Goal: Task Accomplishment & Management: Complete application form

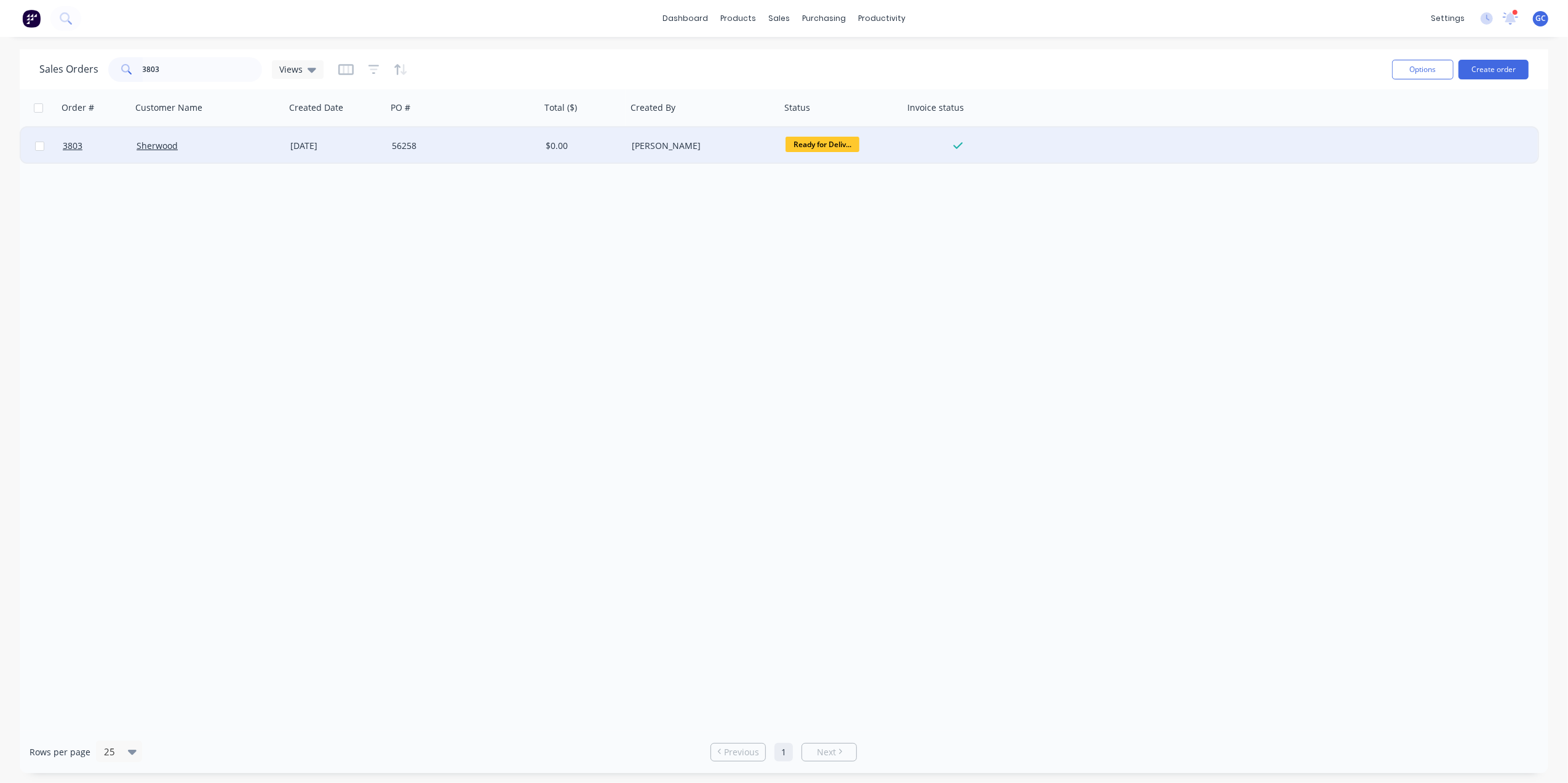
type input "3803"
click at [330, 144] on div "[DATE]" at bounding box center [336, 145] width 91 height 12
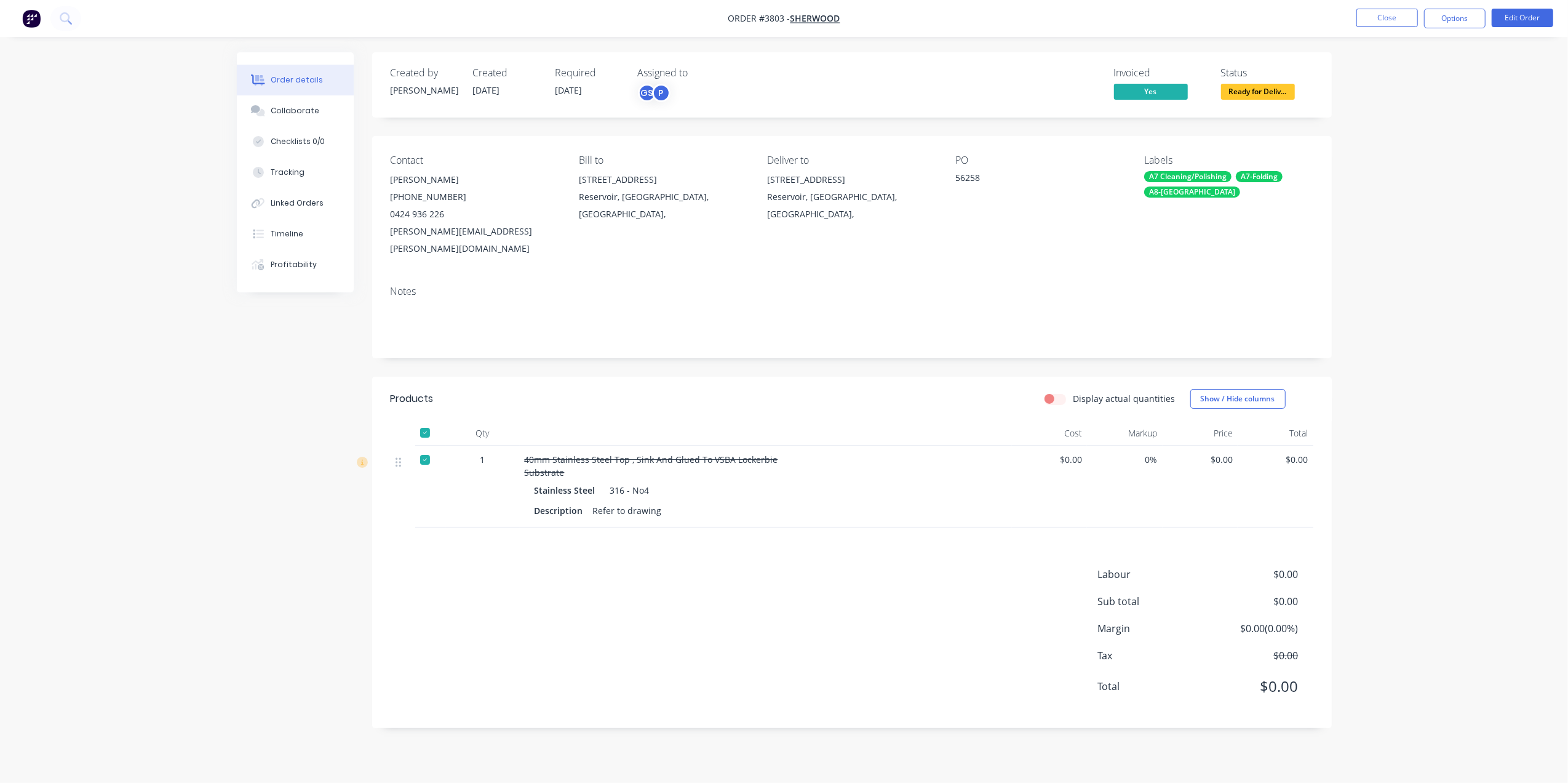
click at [1284, 94] on span "Ready for Deliv..." at bounding box center [1258, 91] width 74 height 16
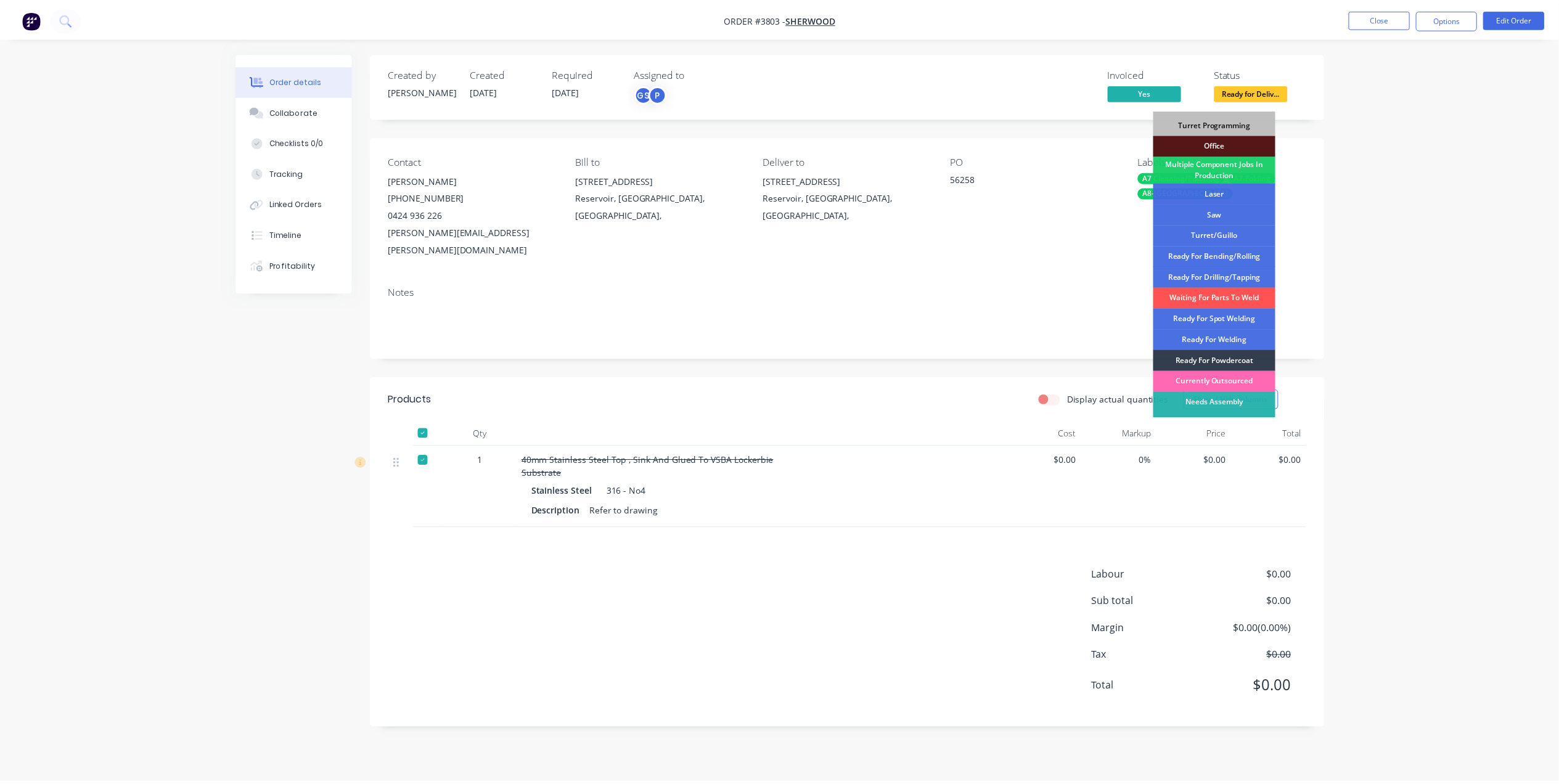
scroll to position [138, 0]
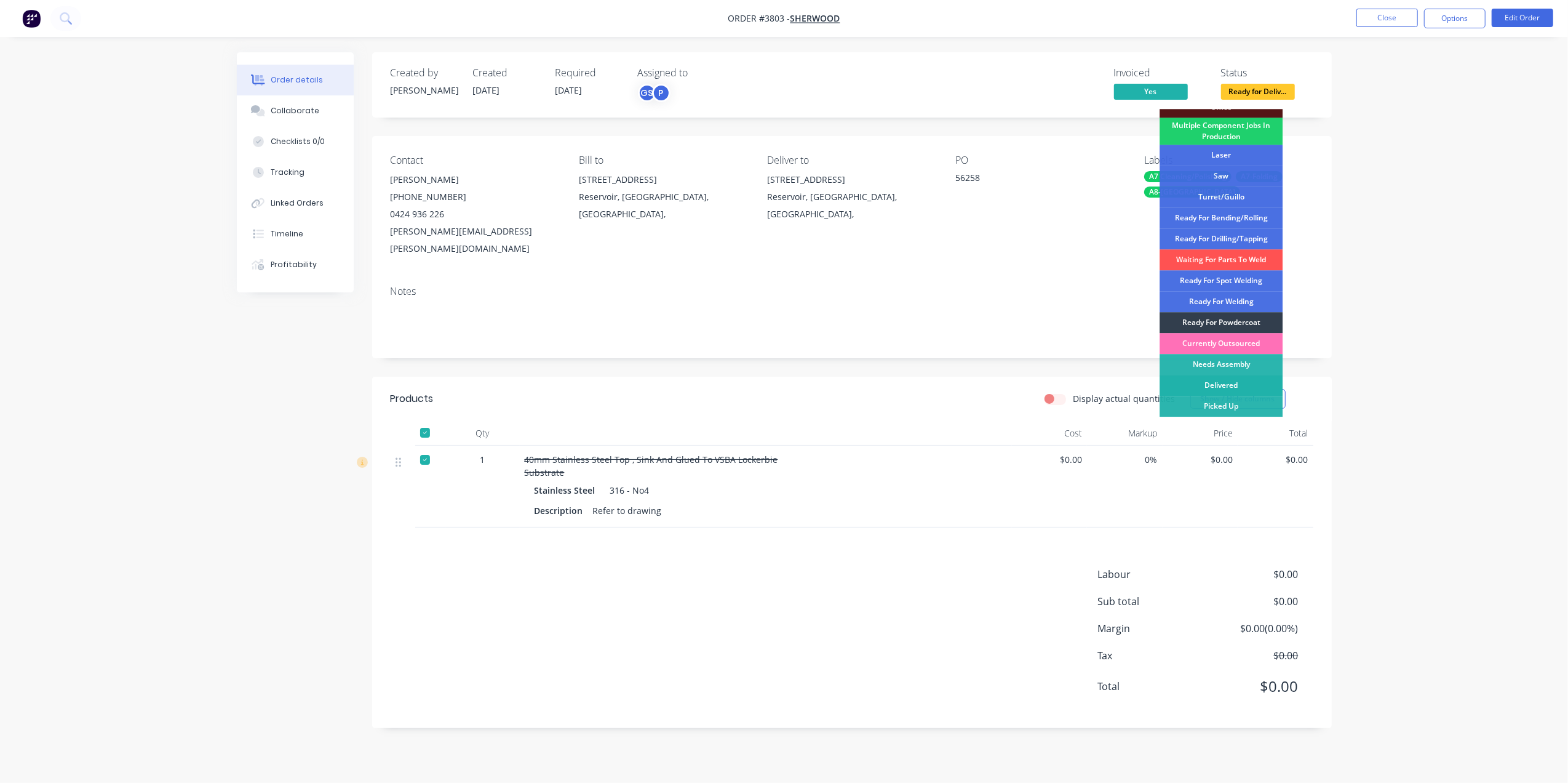
click at [1244, 388] on div "Delivered" at bounding box center [1221, 385] width 123 height 21
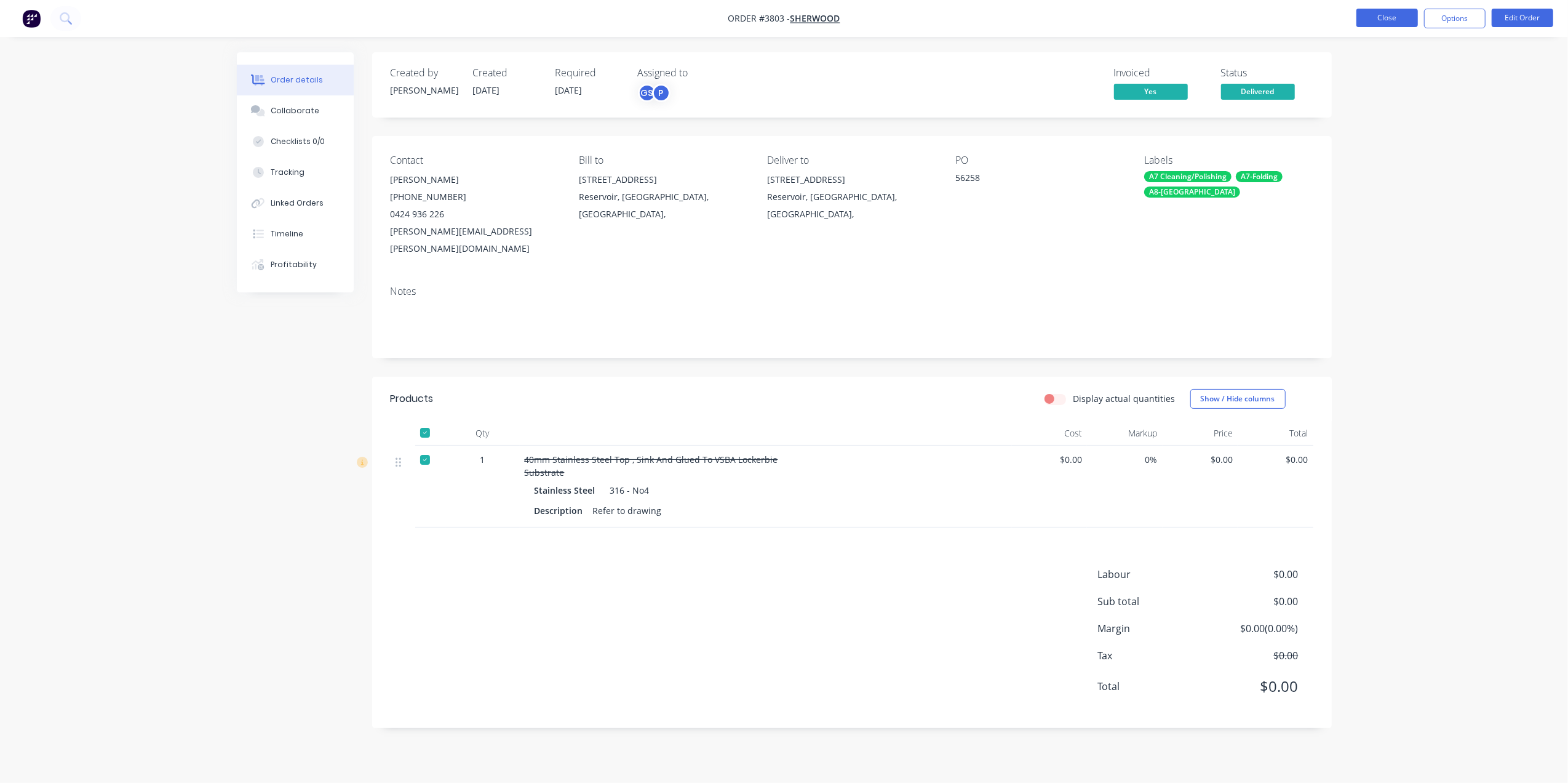
click at [1387, 16] on button "Close" at bounding box center [1387, 18] width 62 height 18
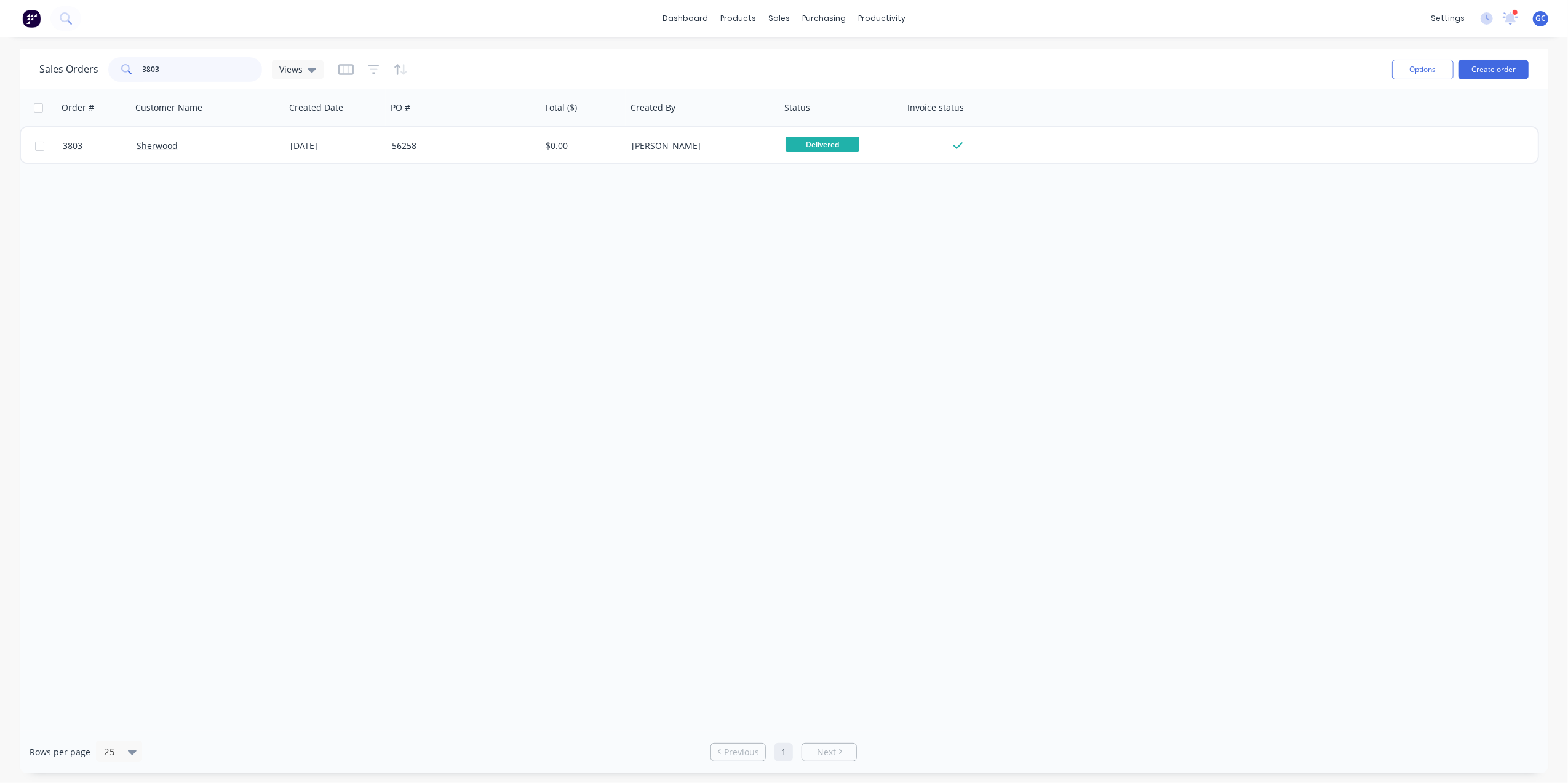
click at [219, 72] on input "3803" at bounding box center [203, 69] width 120 height 25
type input "3"
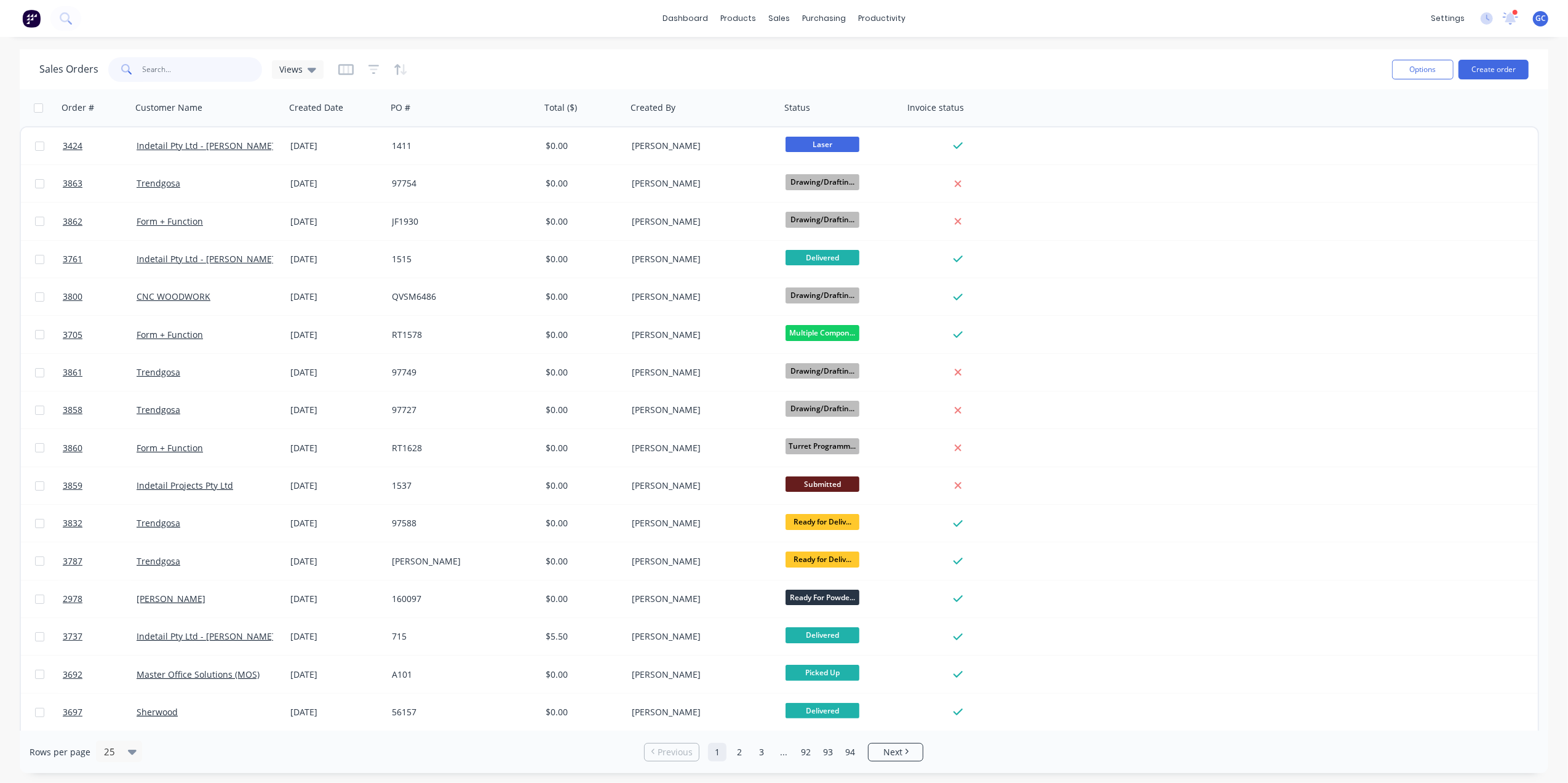
click at [219, 72] on input "text" at bounding box center [203, 69] width 120 height 25
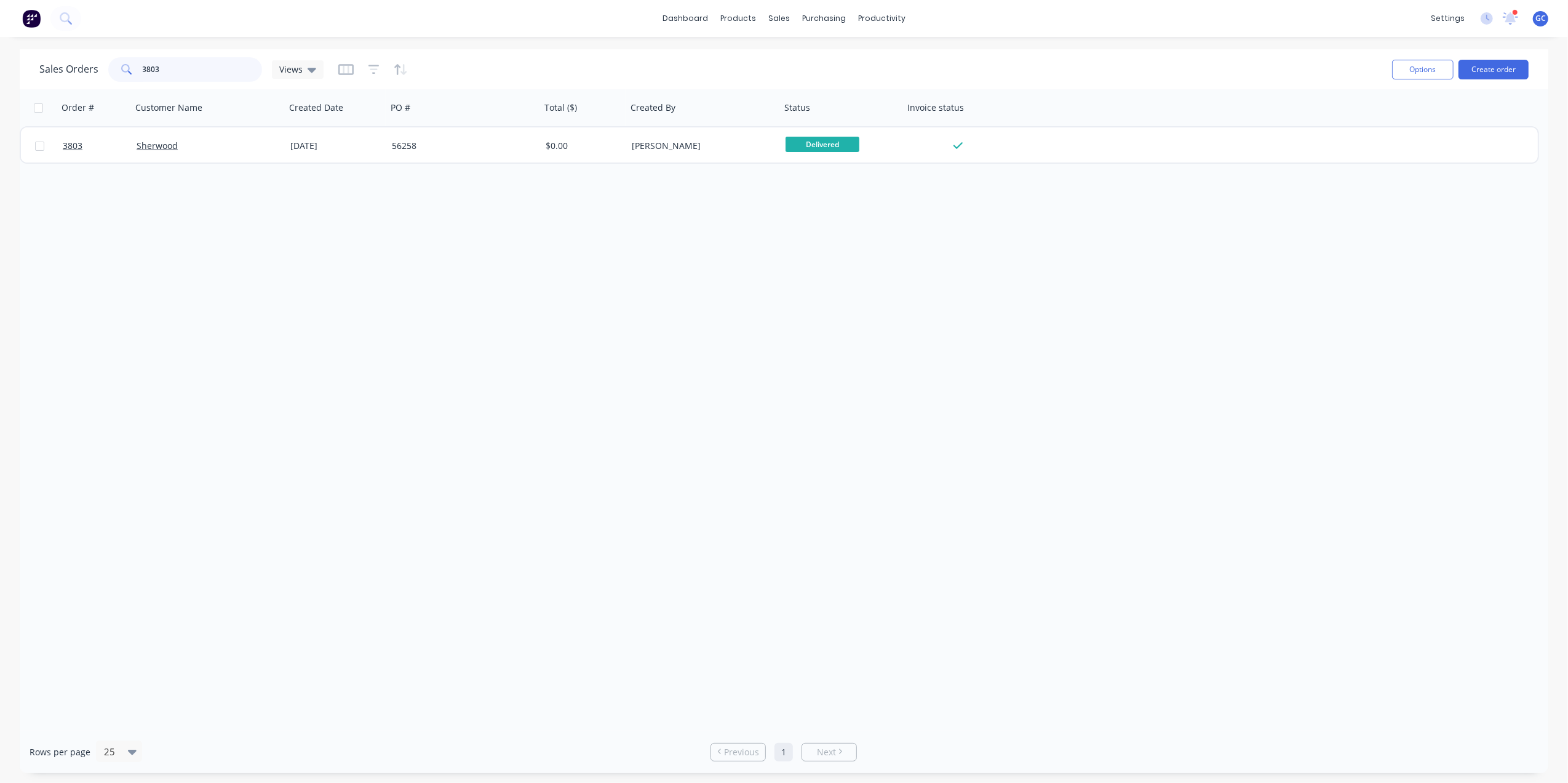
drag, startPoint x: 203, startPoint y: 56, endPoint x: 71, endPoint y: 72, distance: 133.0
click at [71, 72] on div "Sales Orders 3803 Views" at bounding box center [182, 69] width 284 height 25
drag, startPoint x: 195, startPoint y: 62, endPoint x: 79, endPoint y: 57, distance: 116.1
click at [79, 57] on div "Sales Orders 3770 Views" at bounding box center [182, 69] width 284 height 25
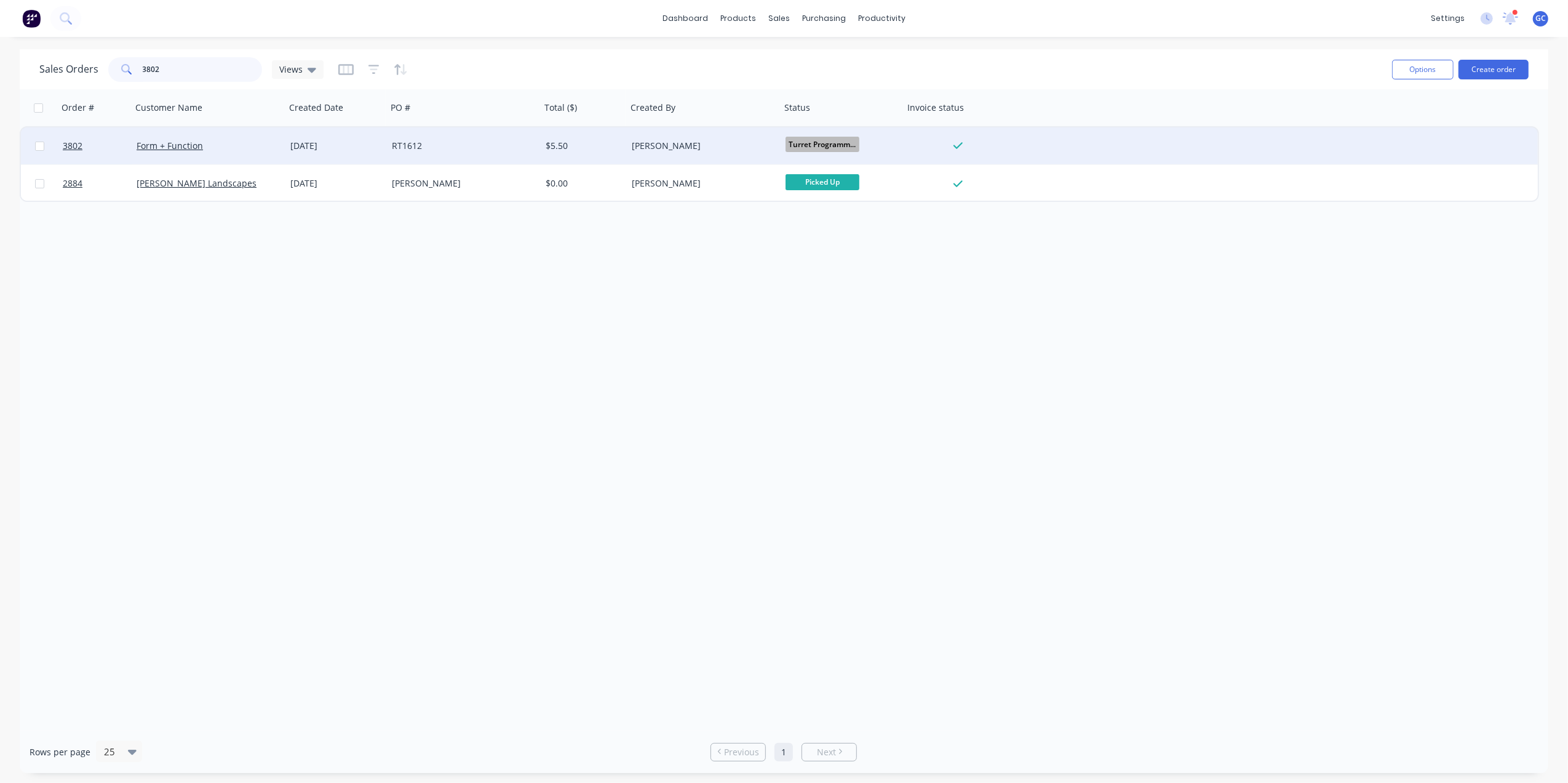
type input "3802"
click at [480, 149] on div "RT1612" at bounding box center [461, 145] width 137 height 12
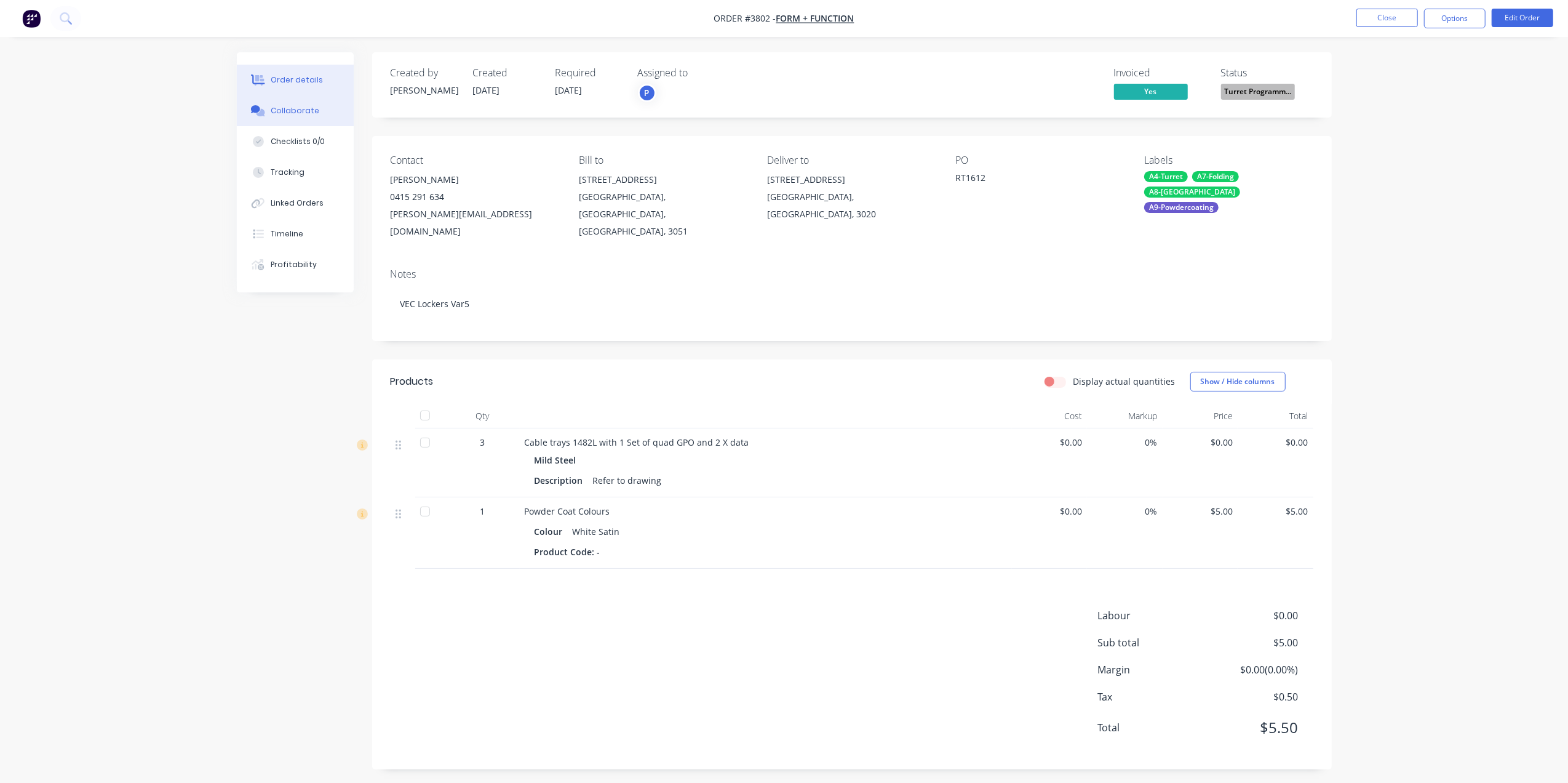
click at [303, 114] on div "Collaborate" at bounding box center [294, 111] width 49 height 11
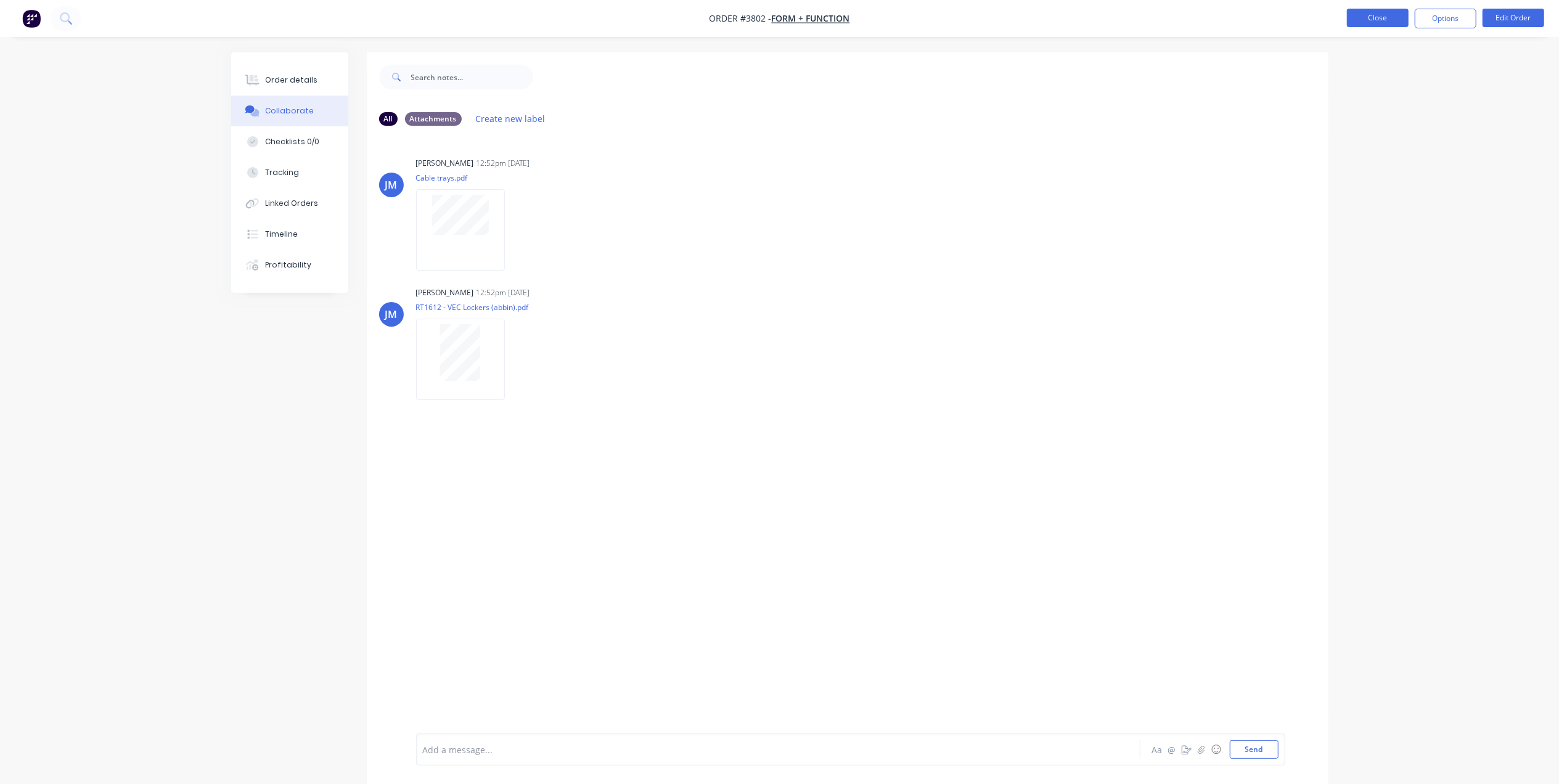
click at [1365, 8] on button "Close" at bounding box center [1378, 18] width 62 height 18
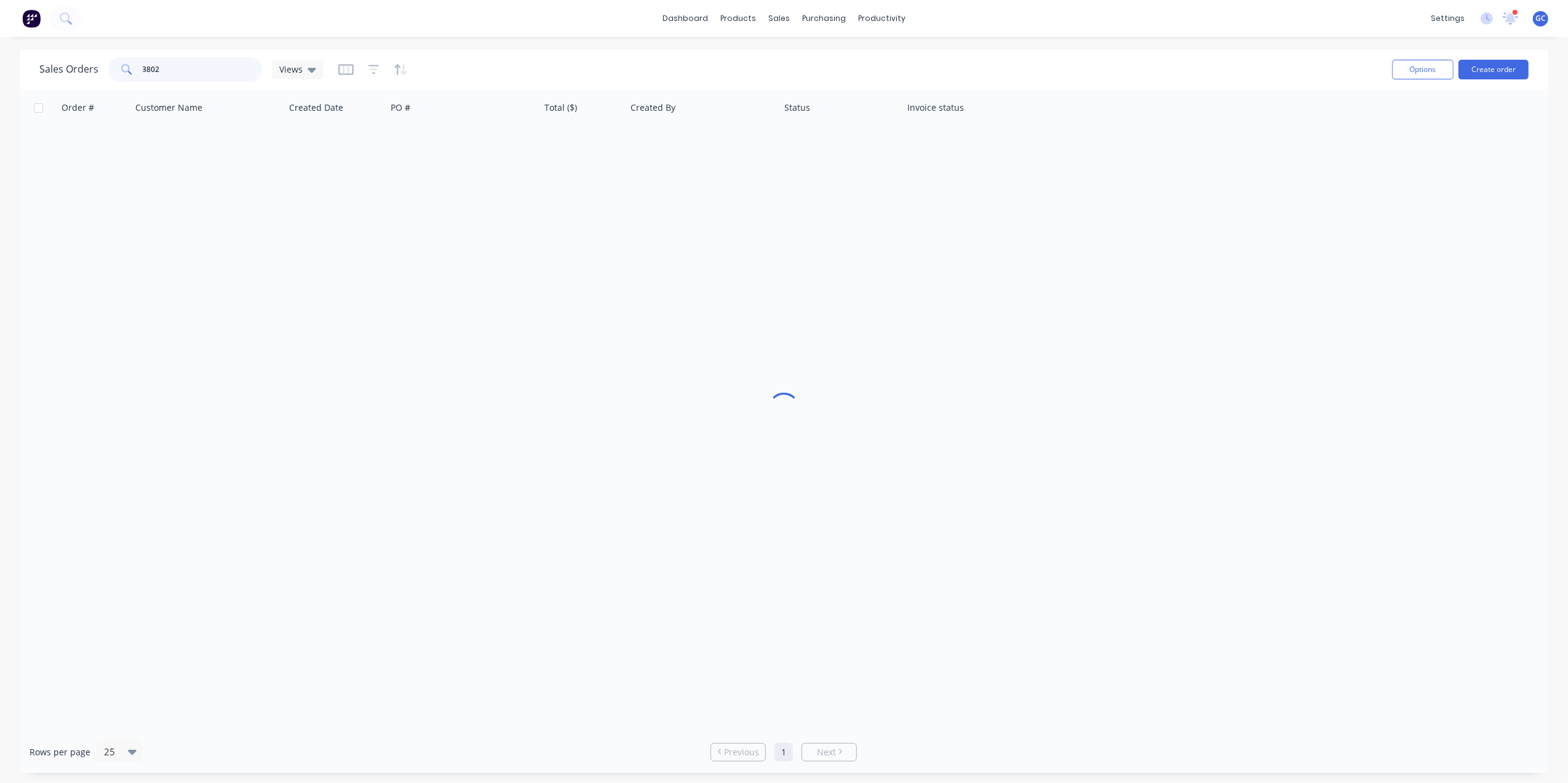
drag, startPoint x: 191, startPoint y: 69, endPoint x: 28, endPoint y: 71, distance: 163.0
click at [28, 71] on div "Sales Orders 3802 Views Options Create order" at bounding box center [784, 68] width 1528 height 40
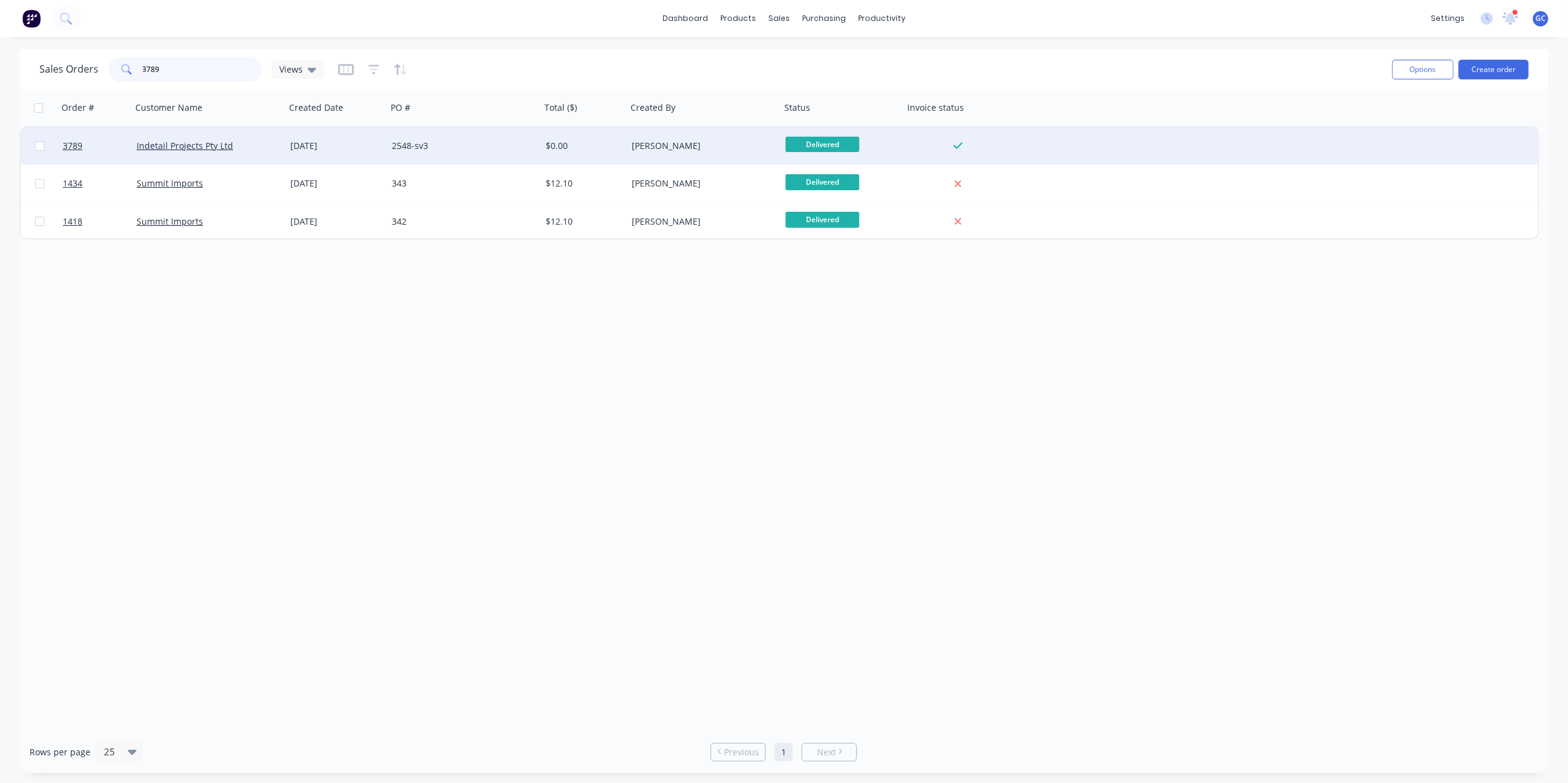
type input "3789"
click at [422, 148] on div "2548-sv3" at bounding box center [461, 145] width 137 height 12
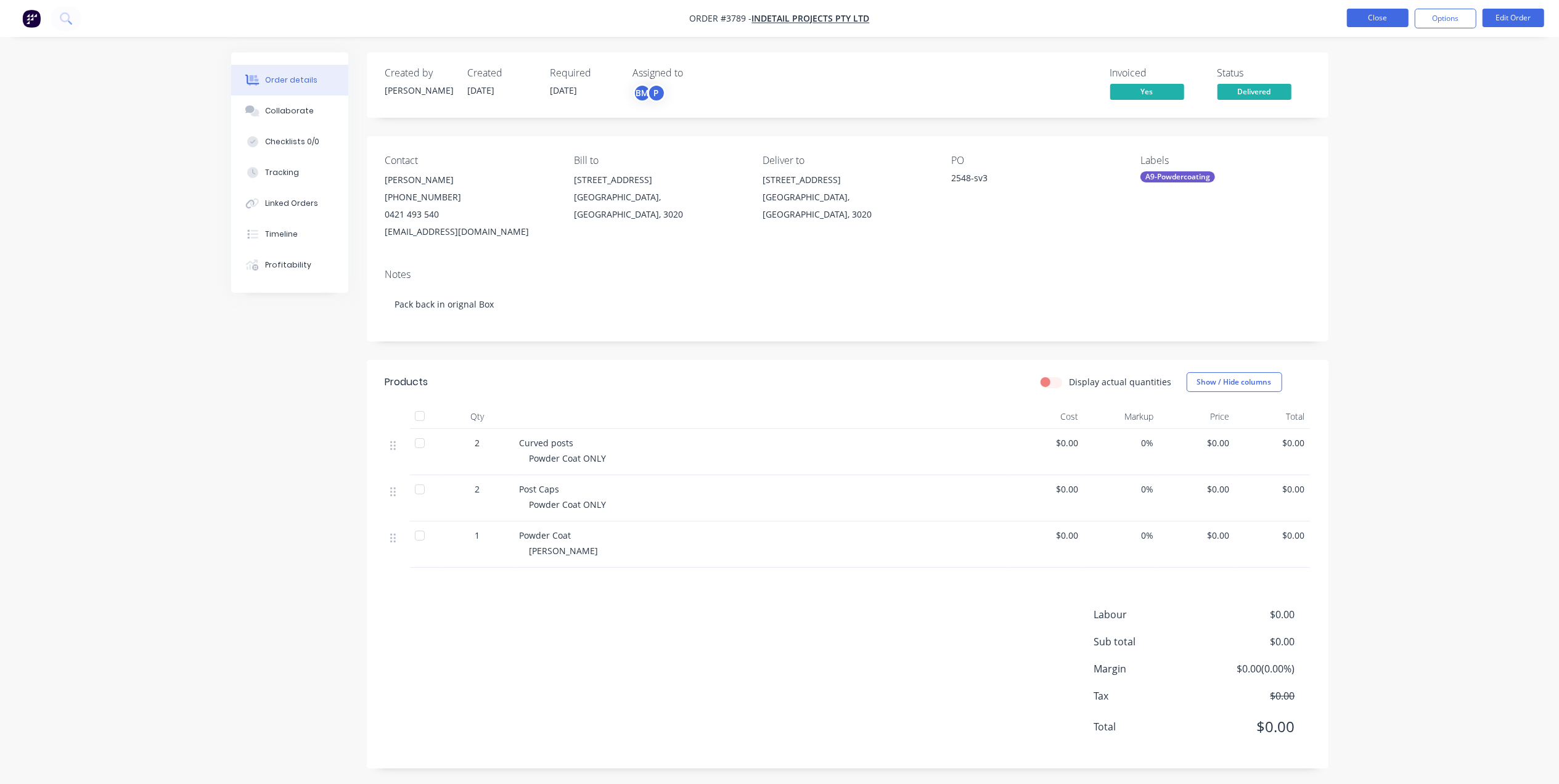
click at [1399, 11] on button "Close" at bounding box center [1378, 18] width 62 height 18
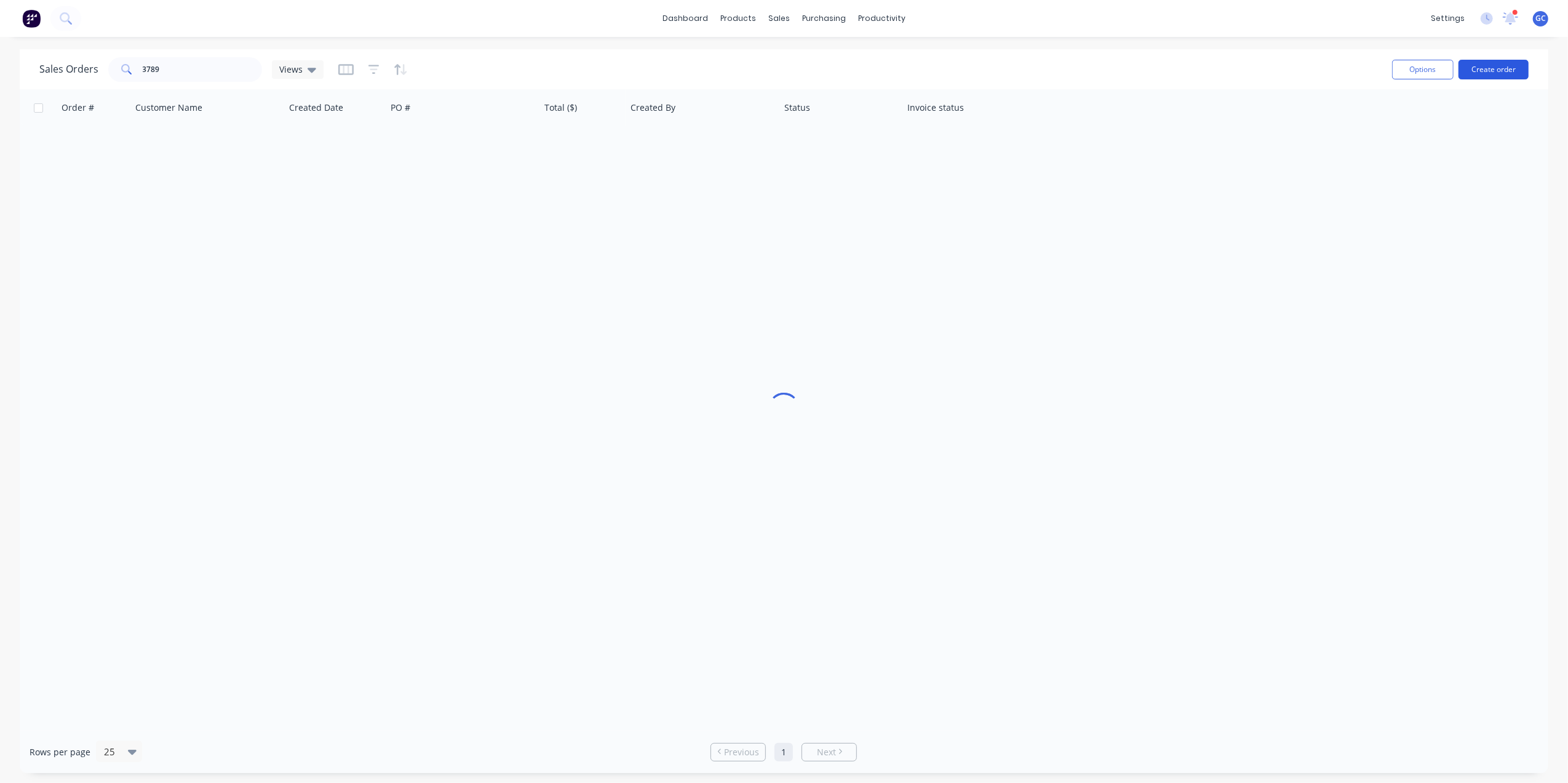
click at [1486, 74] on button "Create order" at bounding box center [1493, 69] width 70 height 19
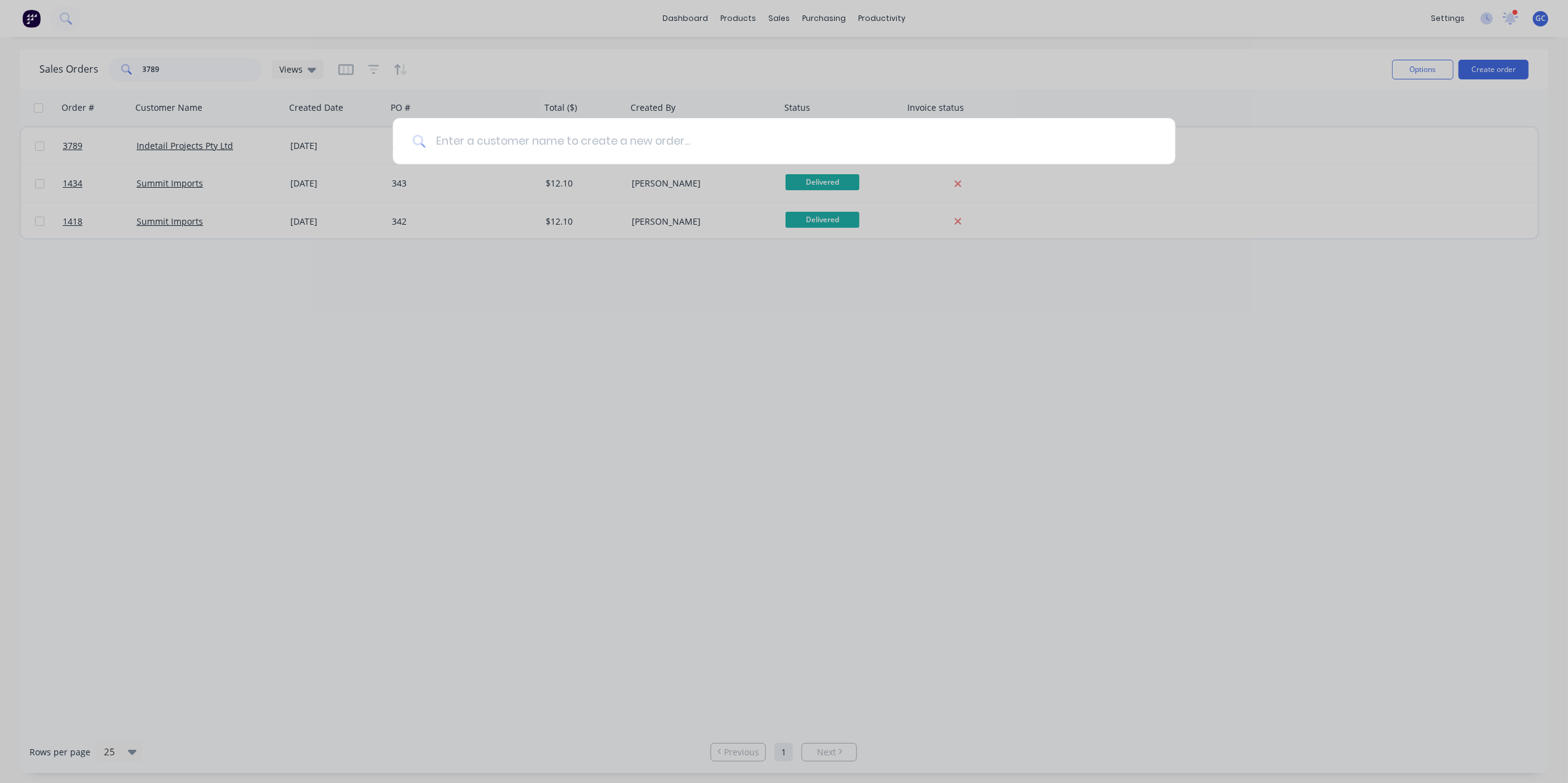
click at [868, 141] on input at bounding box center [790, 141] width 730 height 46
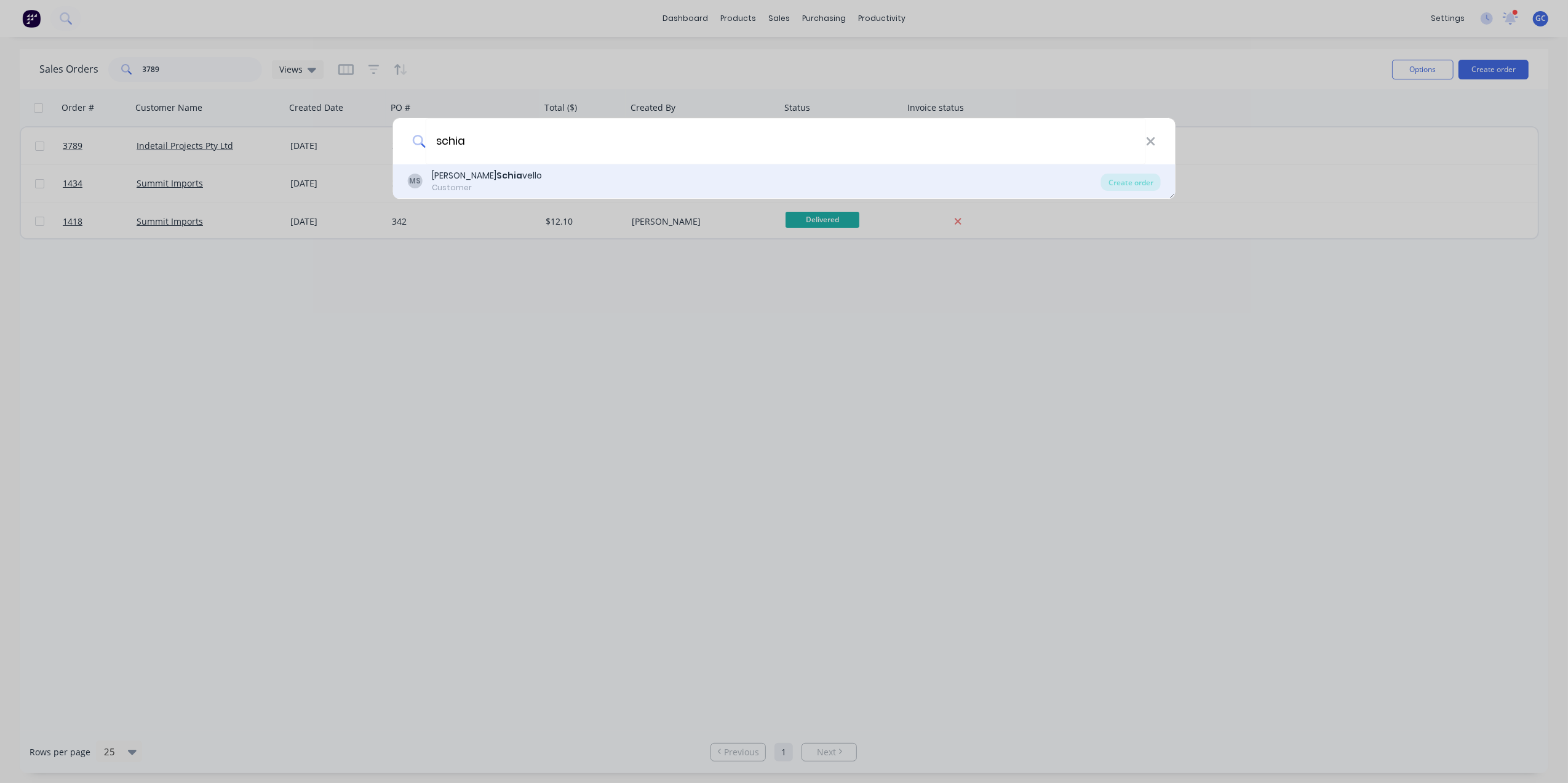
type input "schia"
click at [510, 183] on div "Customer" at bounding box center [486, 187] width 110 height 11
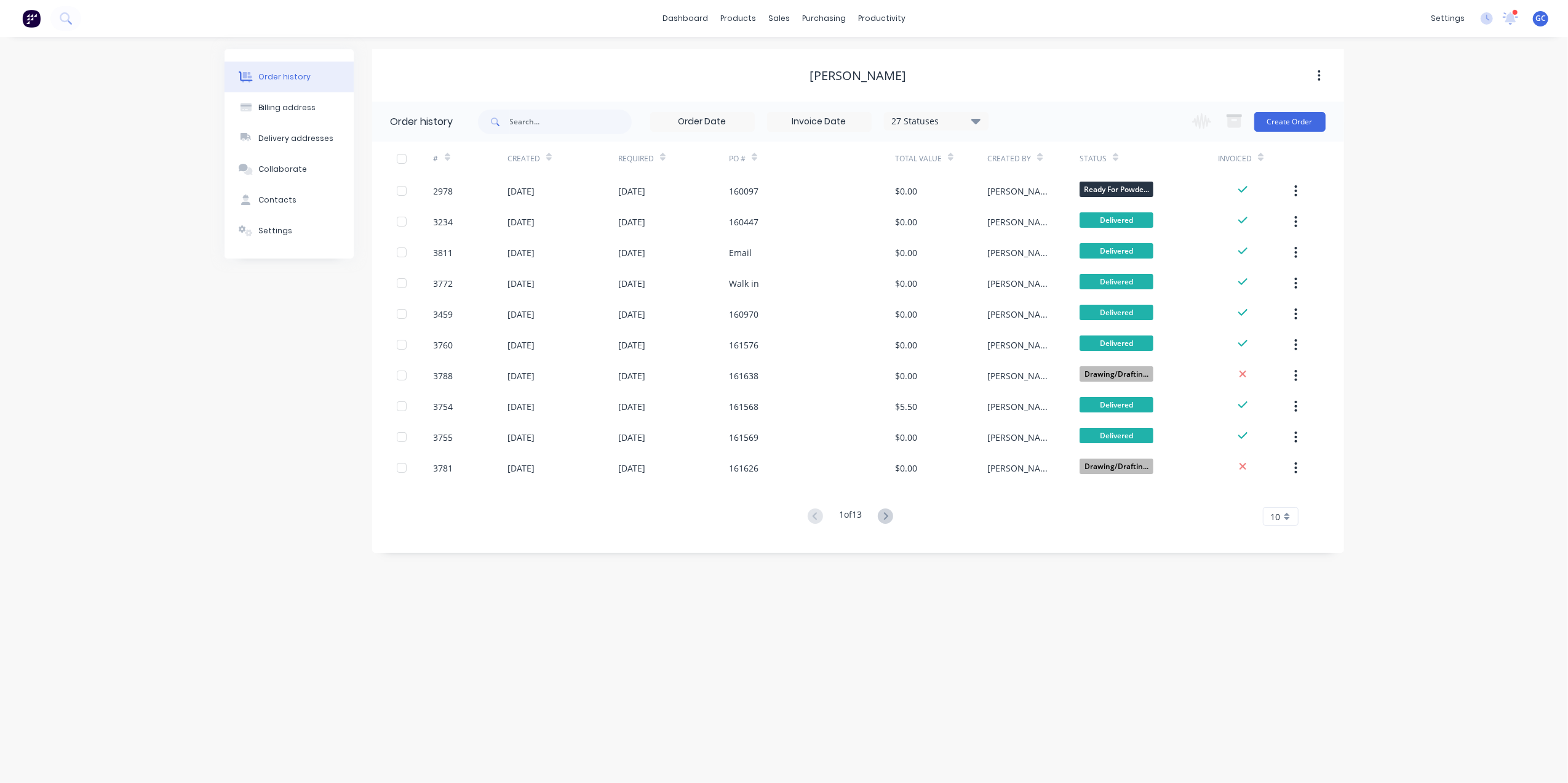
click at [1249, 112] on button "button" at bounding box center [1234, 122] width 30 height 24
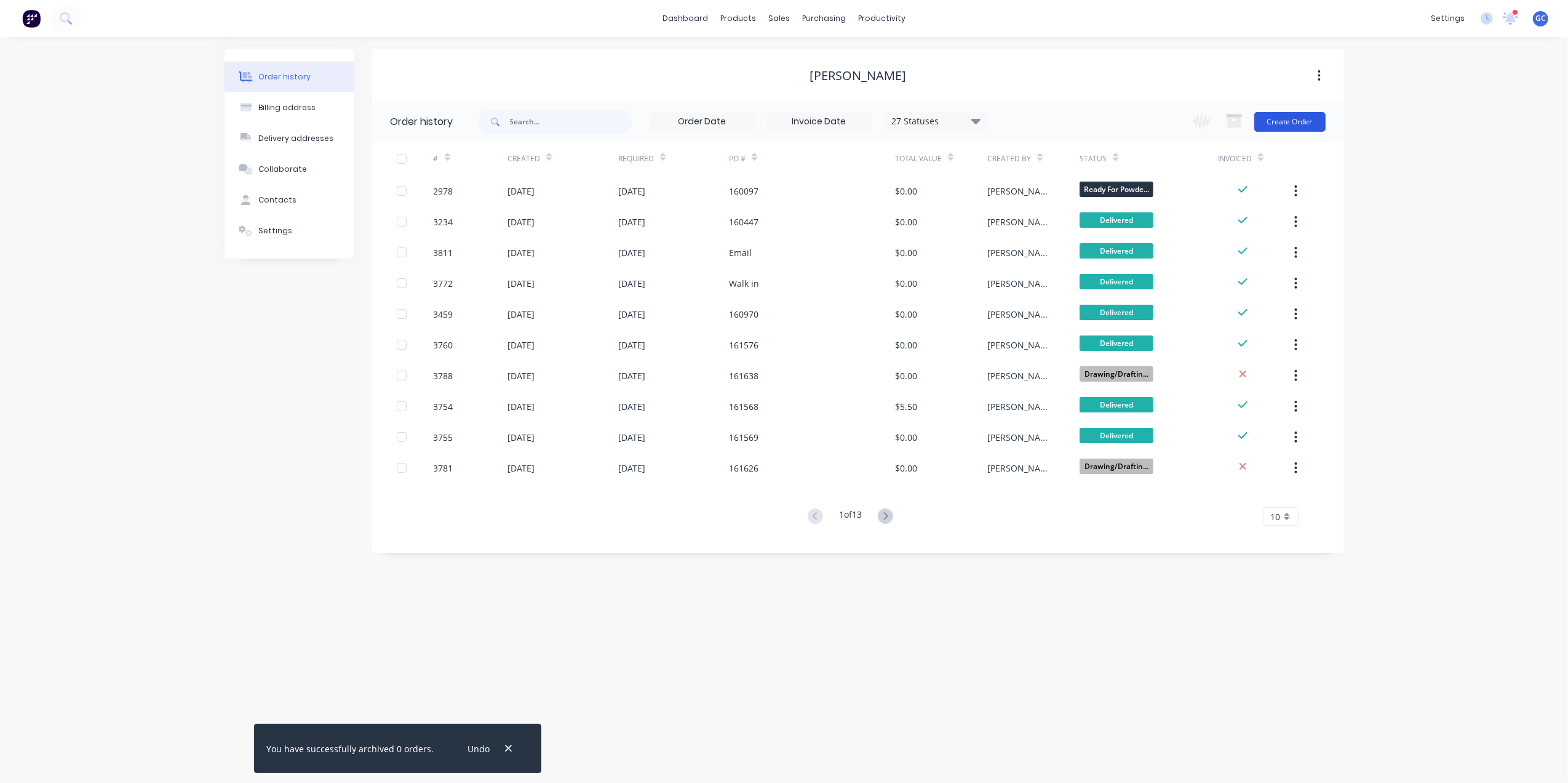
click at [1286, 119] on button "Create Order" at bounding box center [1289, 121] width 71 height 19
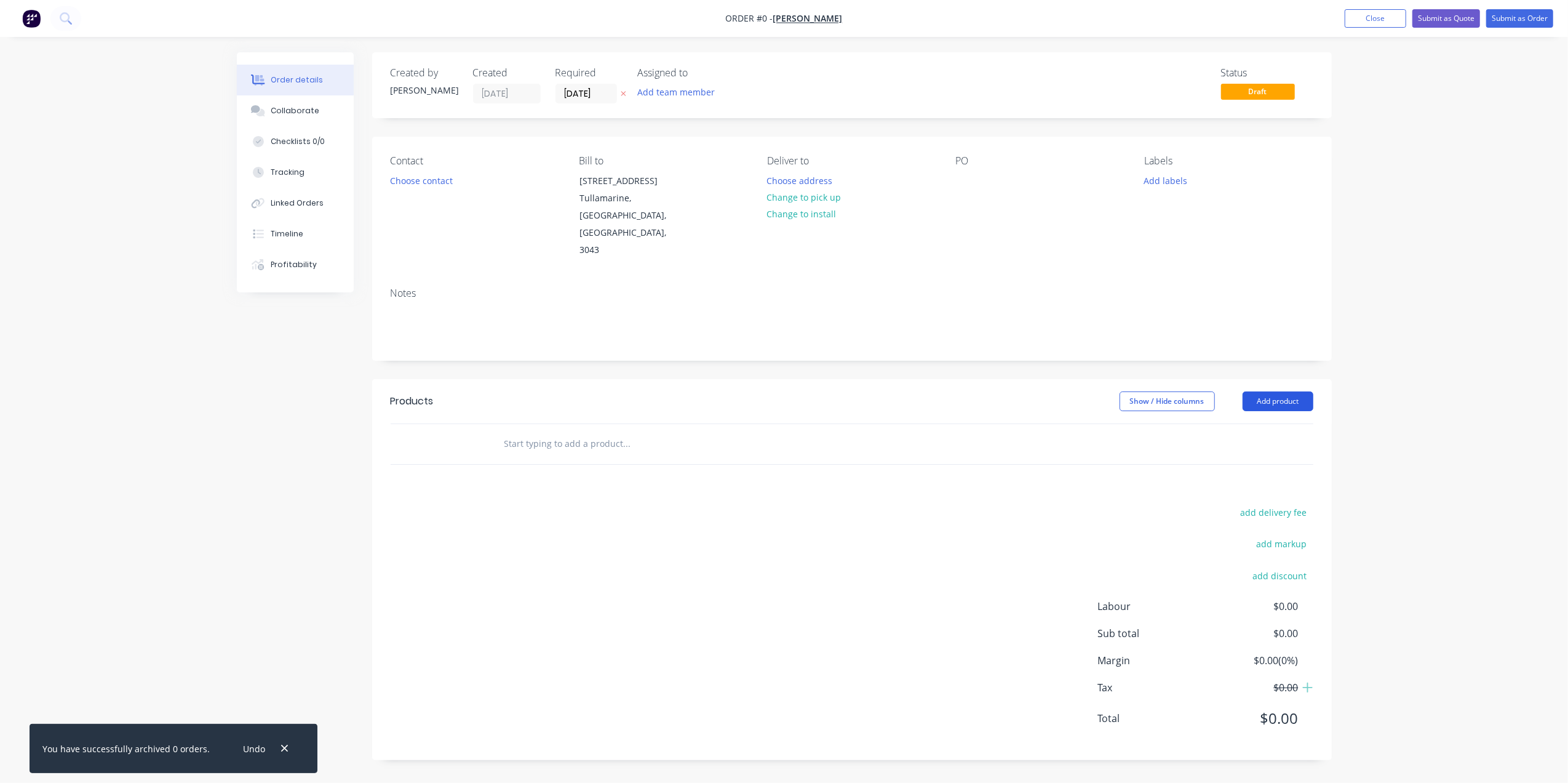
click at [1291, 392] on button "Add product" at bounding box center [1278, 401] width 71 height 19
click at [1230, 448] on div "Basic product" at bounding box center [1255, 456] width 95 height 18
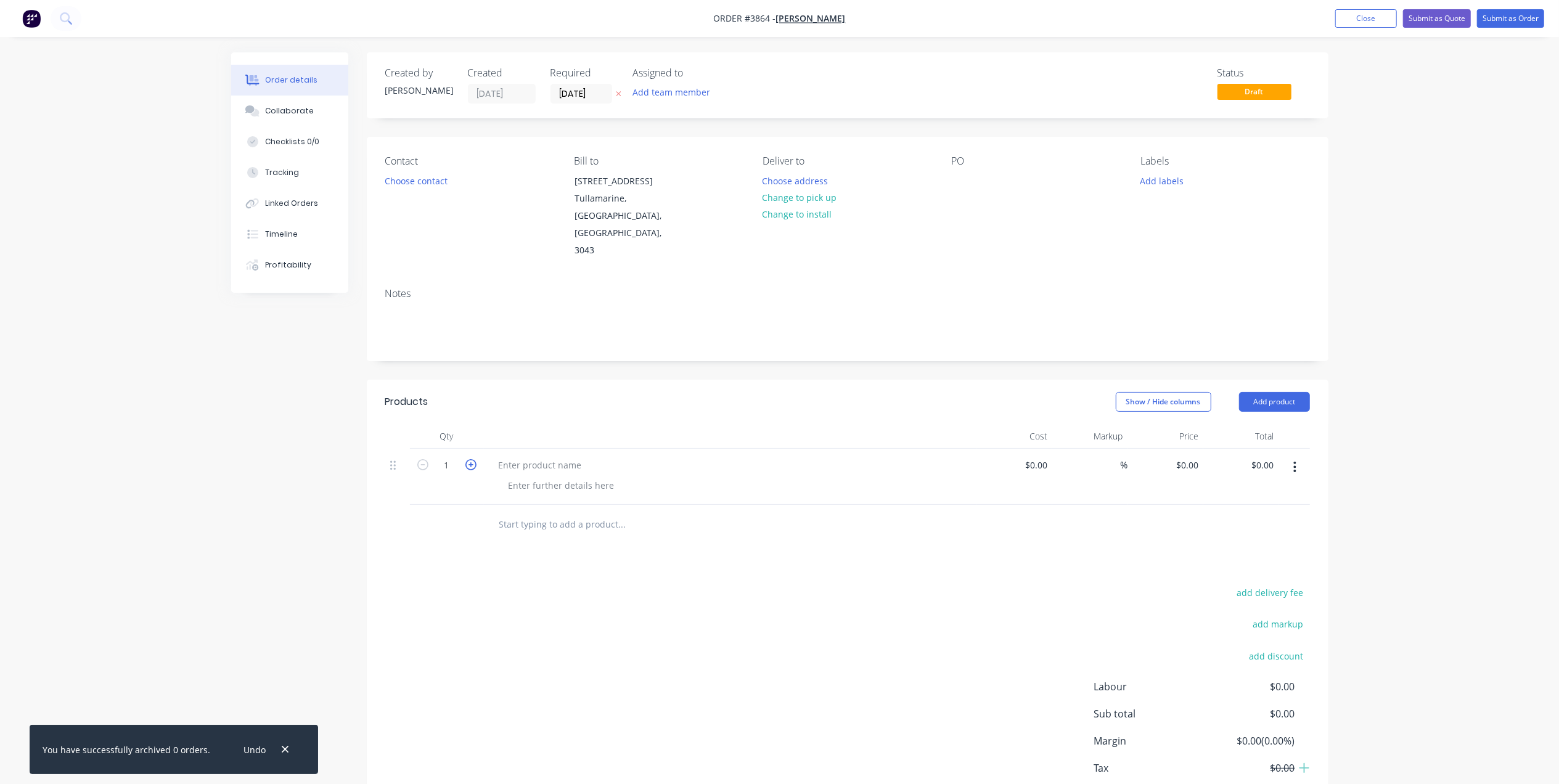
click at [467, 459] on icon "button" at bounding box center [471, 465] width 11 height 11
type input "2"
click at [524, 456] on div at bounding box center [540, 464] width 103 height 18
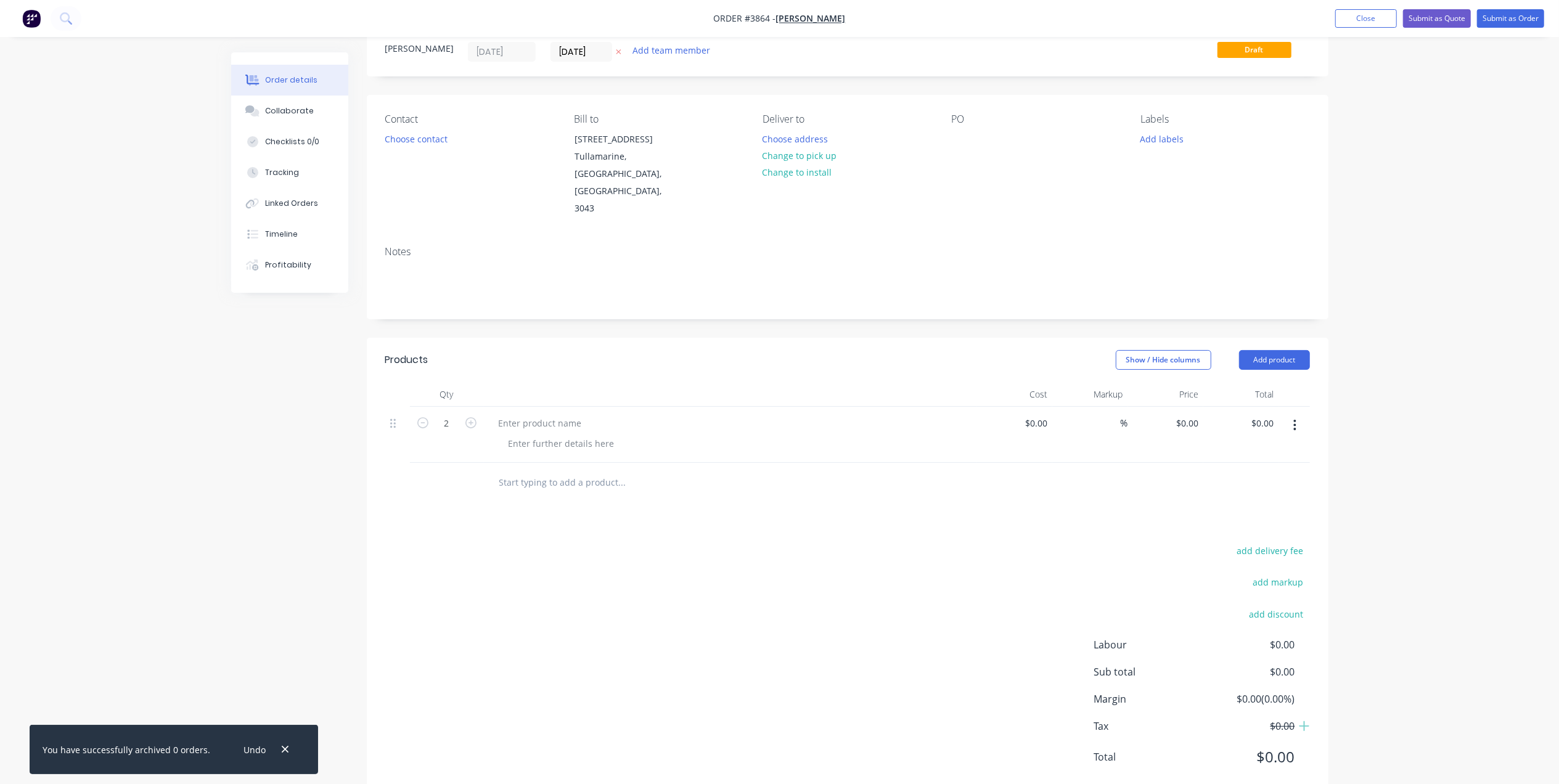
click at [545, 407] on div at bounding box center [730, 435] width 493 height 56
click at [543, 407] on div at bounding box center [730, 435] width 493 height 56
click at [543, 414] on div at bounding box center [540, 423] width 103 height 18
click at [543, 419] on div "32 x 32 SHS" at bounding box center [730, 435] width 493 height 56
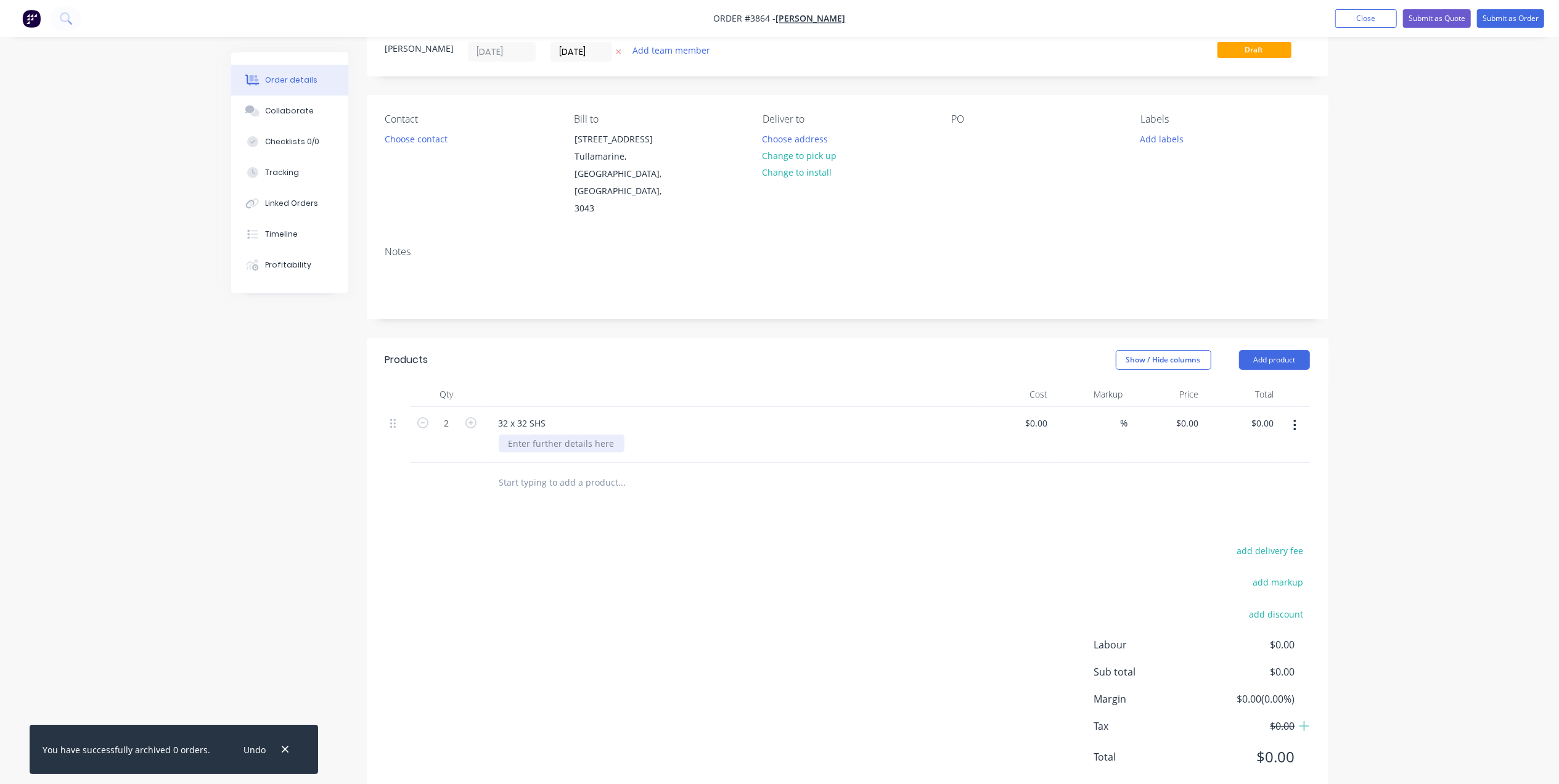
click at [558, 435] on div at bounding box center [561, 443] width 126 height 18
click at [1244, 350] on button "Add product" at bounding box center [1274, 360] width 71 height 19
click at [1250, 407] on div "Basic product" at bounding box center [1251, 415] width 95 height 18
click at [550, 471] on div at bounding box center [540, 479] width 103 height 18
click at [572, 491] on div at bounding box center [561, 499] width 126 height 18
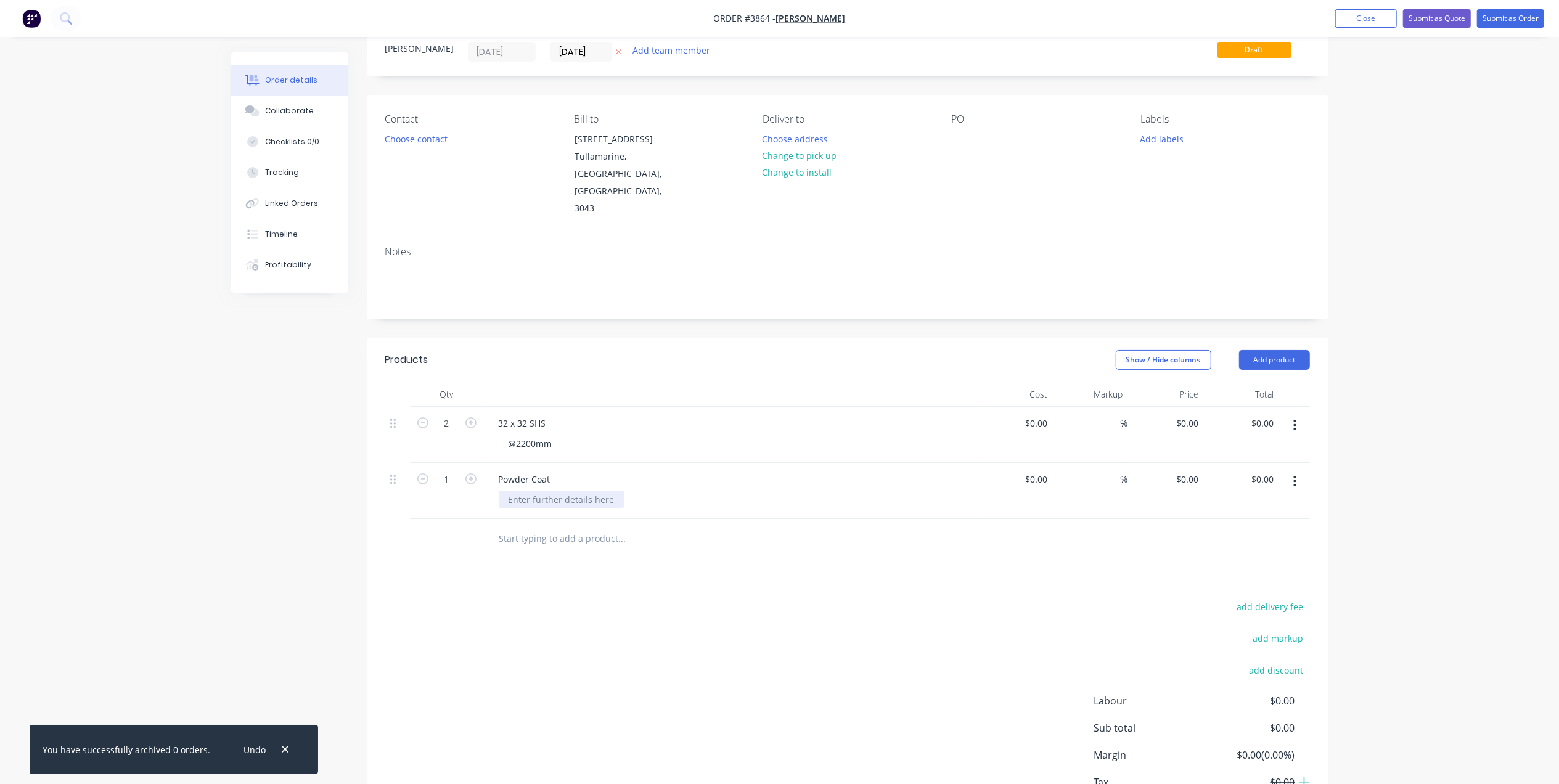
scroll to position [99, 0]
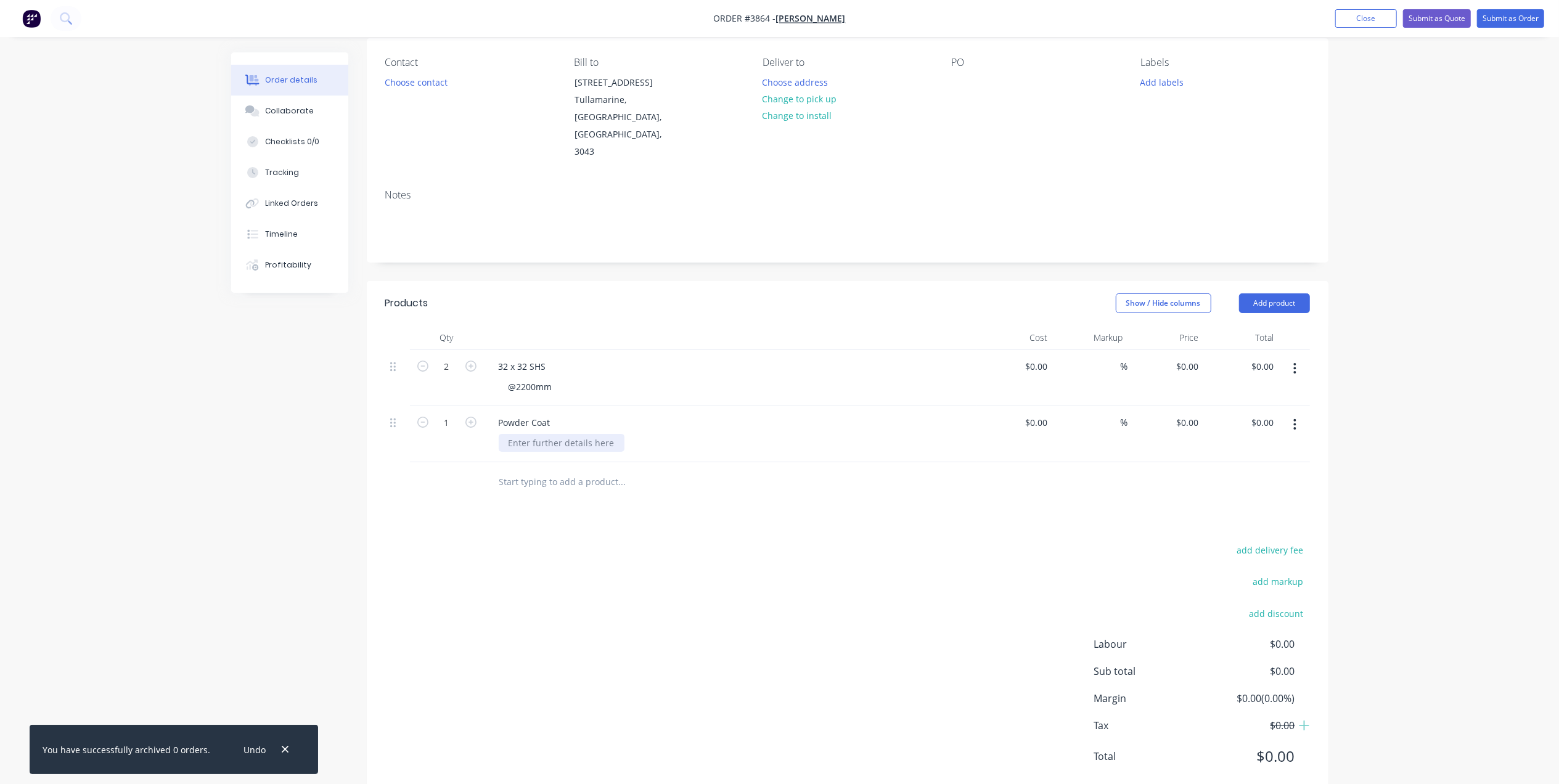
click at [519, 434] on div at bounding box center [561, 442] width 126 height 18
click at [667, 542] on div "add delivery fee add markup add discount Labour $0.00 Sub total $0.00 Margin $0…" at bounding box center [848, 660] width 925 height 238
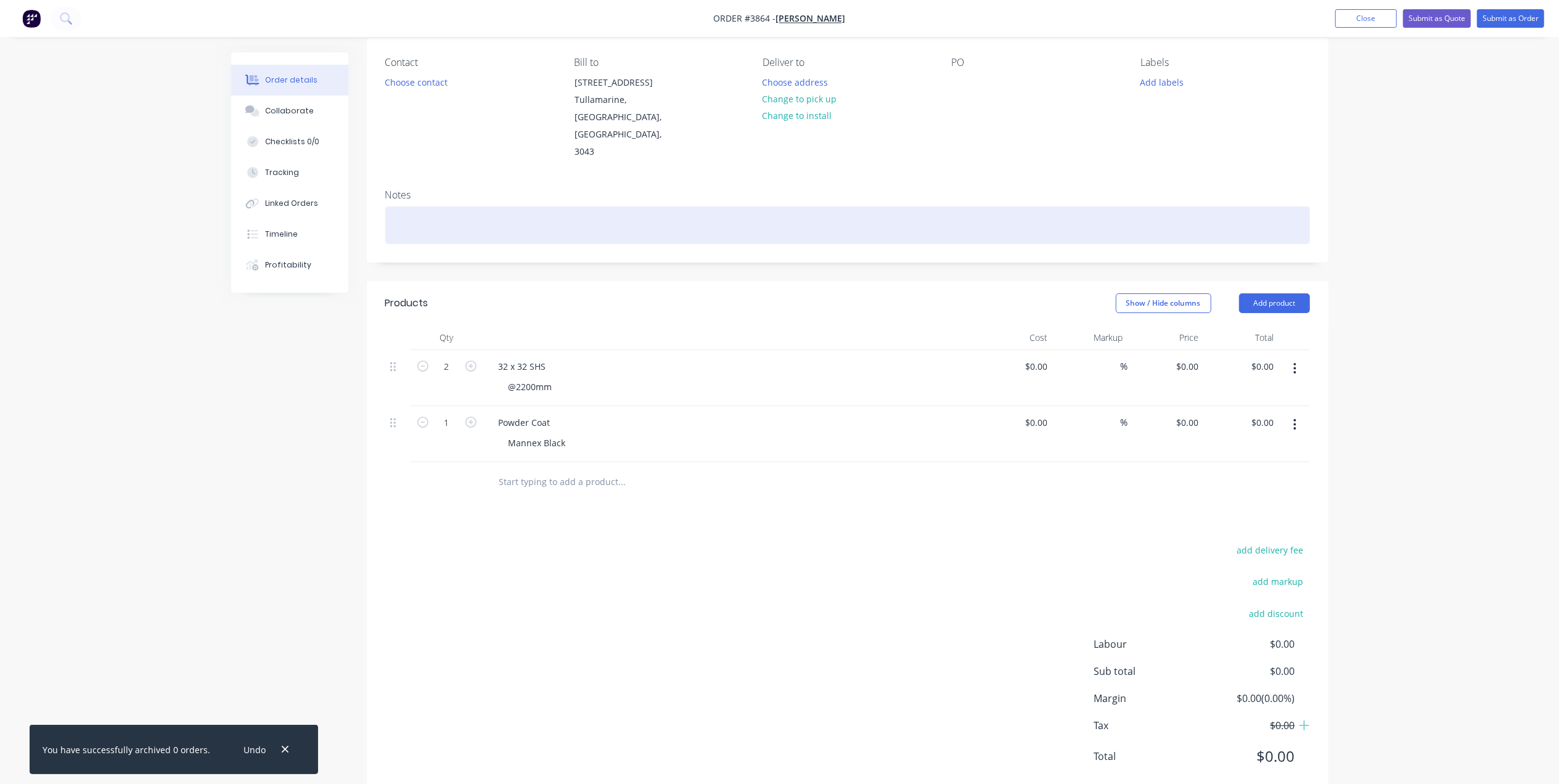
click at [472, 206] on div at bounding box center [848, 225] width 925 height 38
click at [470, 206] on div at bounding box center [848, 225] width 925 height 38
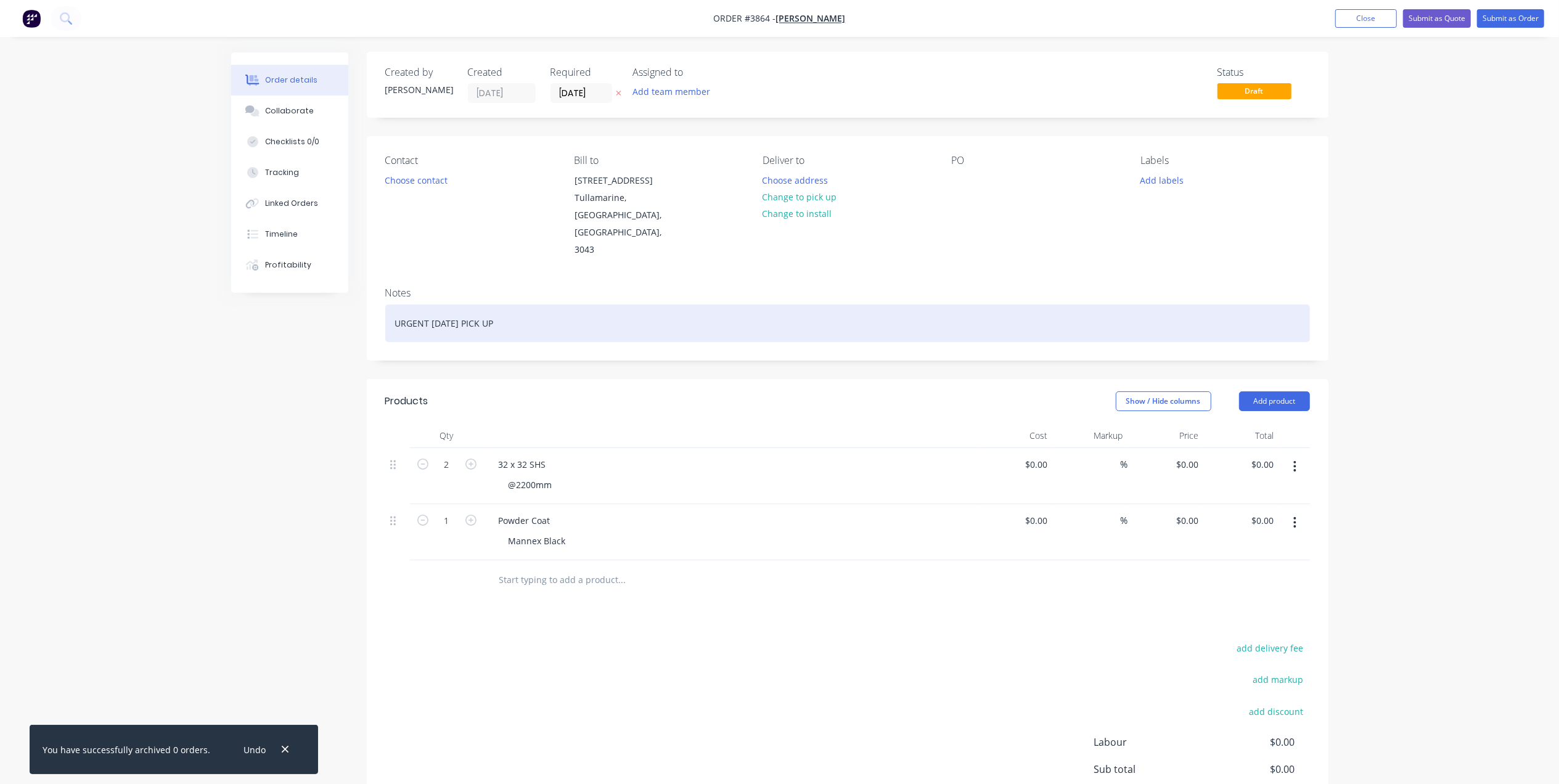
scroll to position [0, 0]
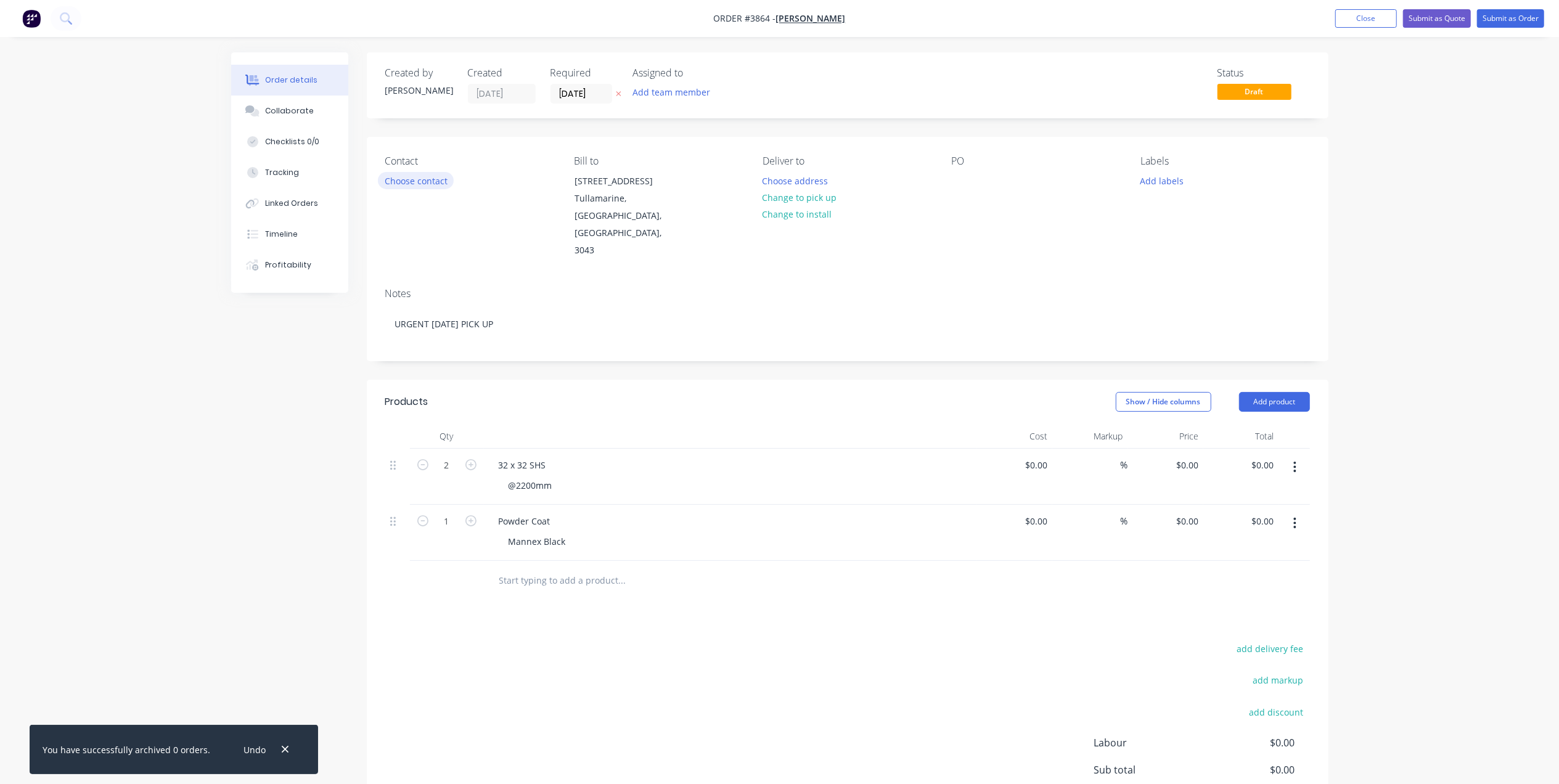
click at [417, 171] on div "Contact Choose contact" at bounding box center [470, 207] width 169 height 104
click at [411, 180] on button "Choose contact" at bounding box center [416, 180] width 76 height 17
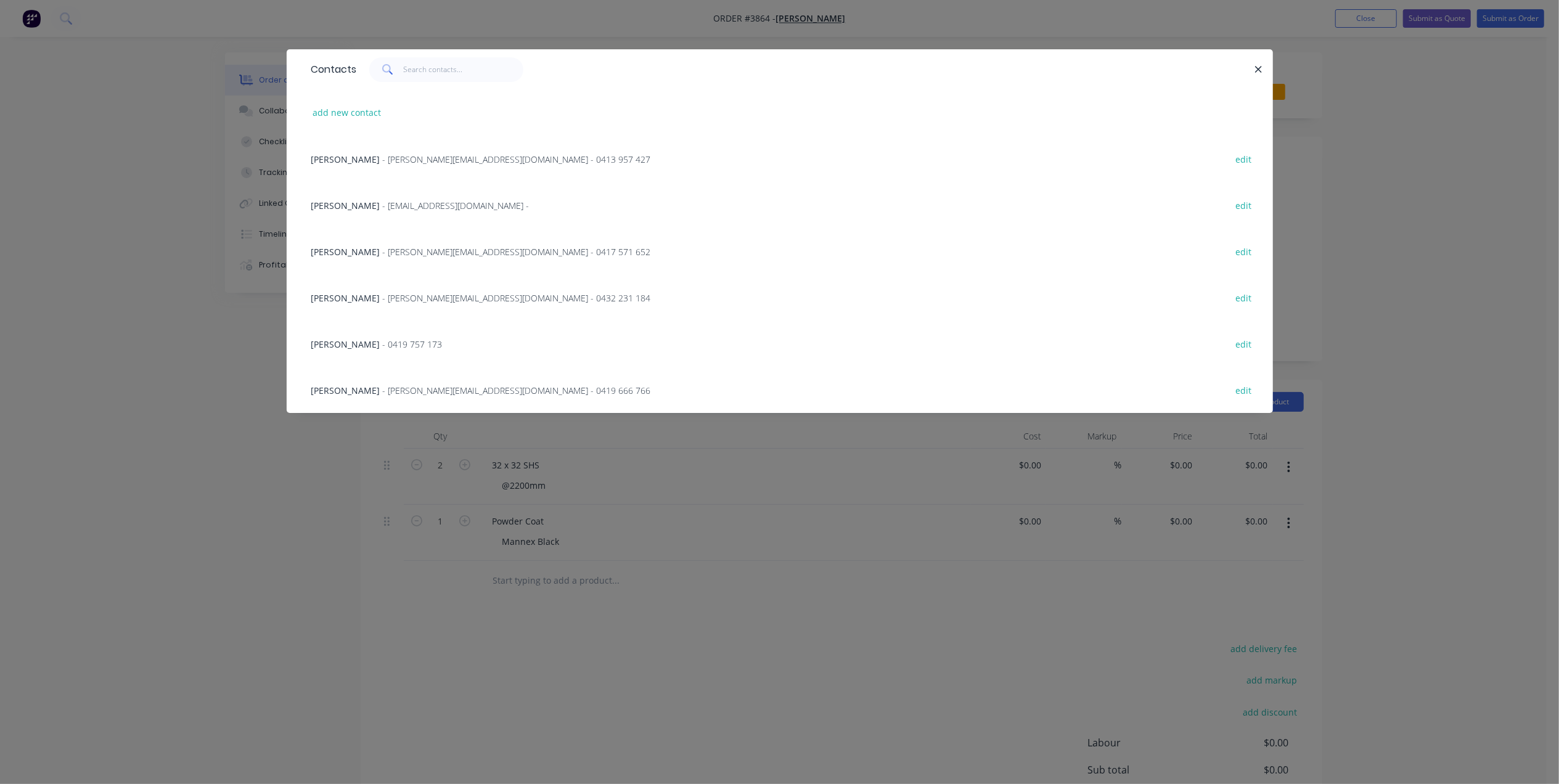
click at [348, 292] on span "[PERSON_NAME]" at bounding box center [346, 298] width 69 height 12
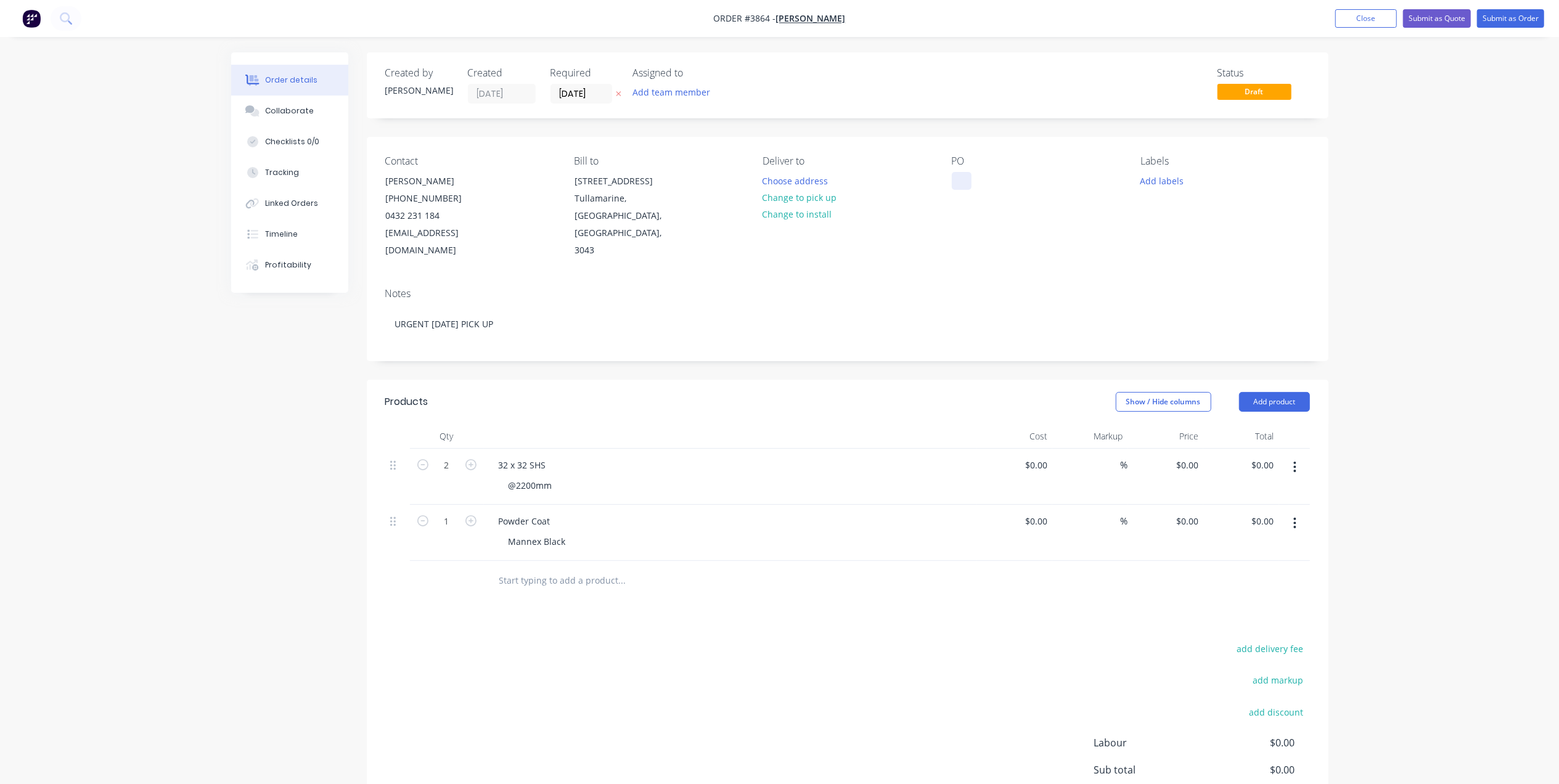
click at [962, 180] on div at bounding box center [961, 180] width 19 height 18
click at [1179, 181] on button "Add labels" at bounding box center [1161, 180] width 56 height 17
click at [1219, 314] on div "A1-Cutting (Saw)" at bounding box center [1209, 315] width 70 height 14
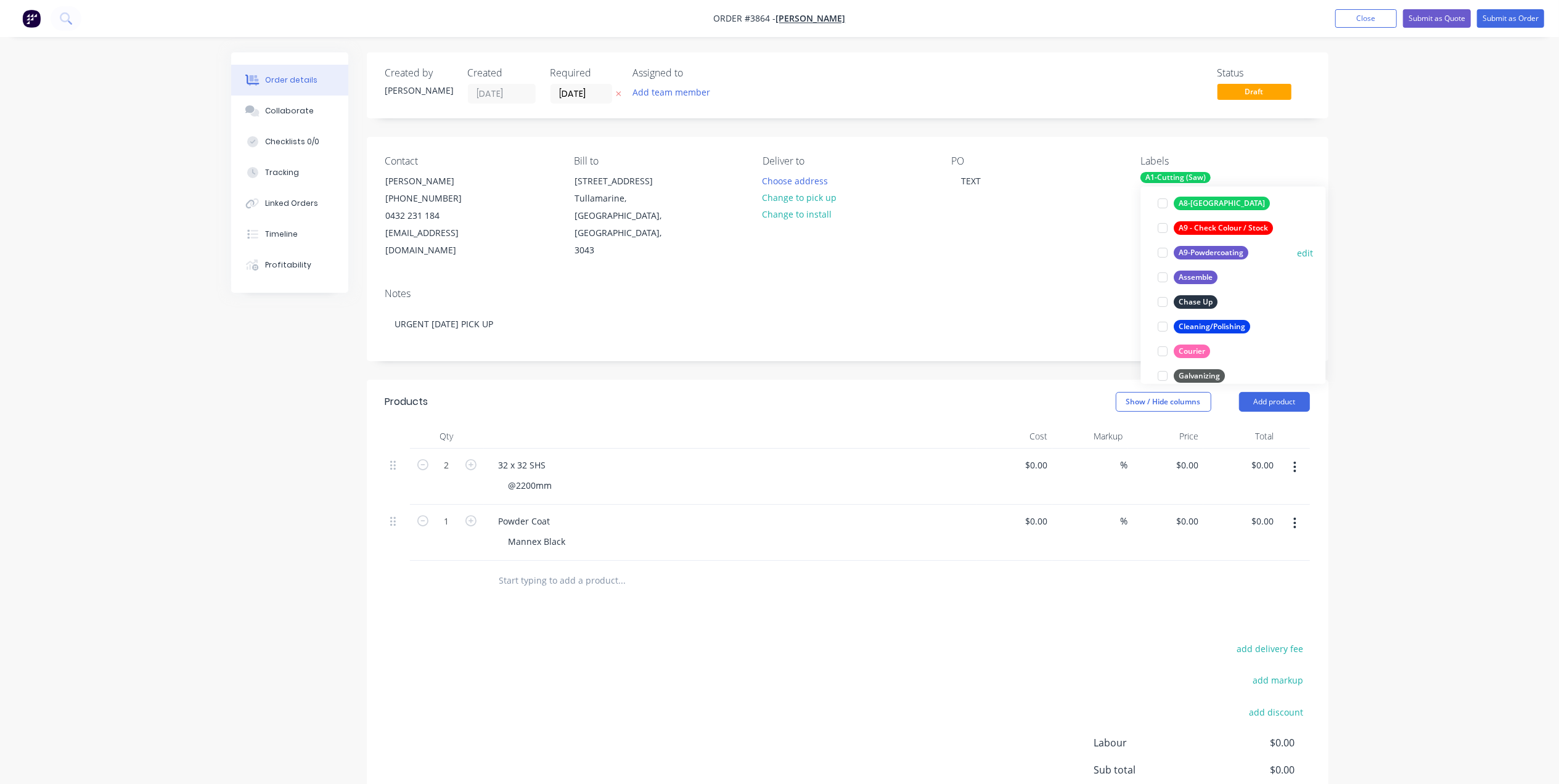
click at [1234, 251] on div "A9-Powdercoating" at bounding box center [1211, 252] width 75 height 14
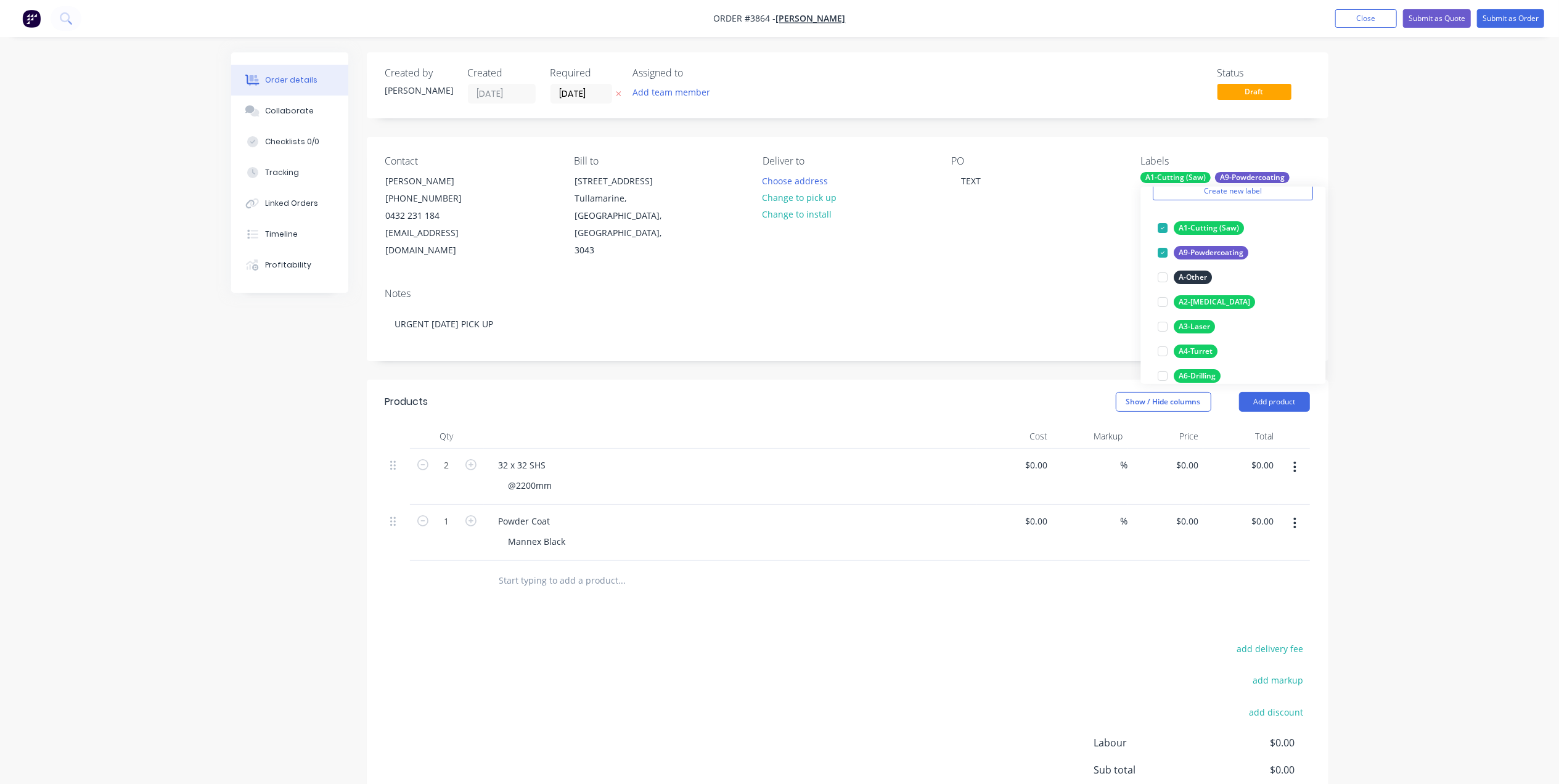
click at [962, 232] on div "PO TEXT" at bounding box center [1036, 207] width 169 height 104
click at [688, 88] on button "Add team member" at bounding box center [671, 92] width 91 height 17
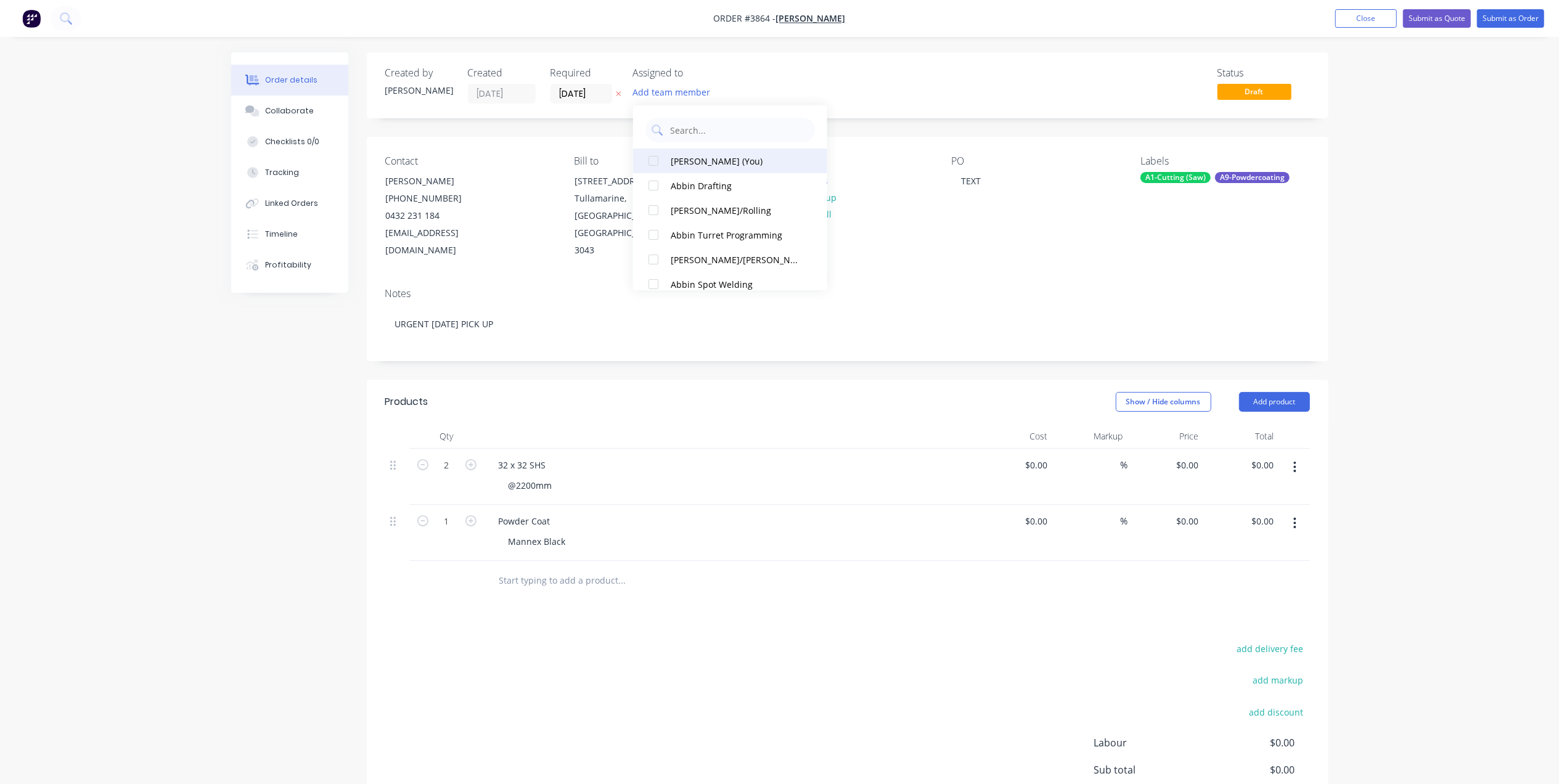
click at [695, 158] on div "[PERSON_NAME] (You)" at bounding box center [735, 161] width 130 height 13
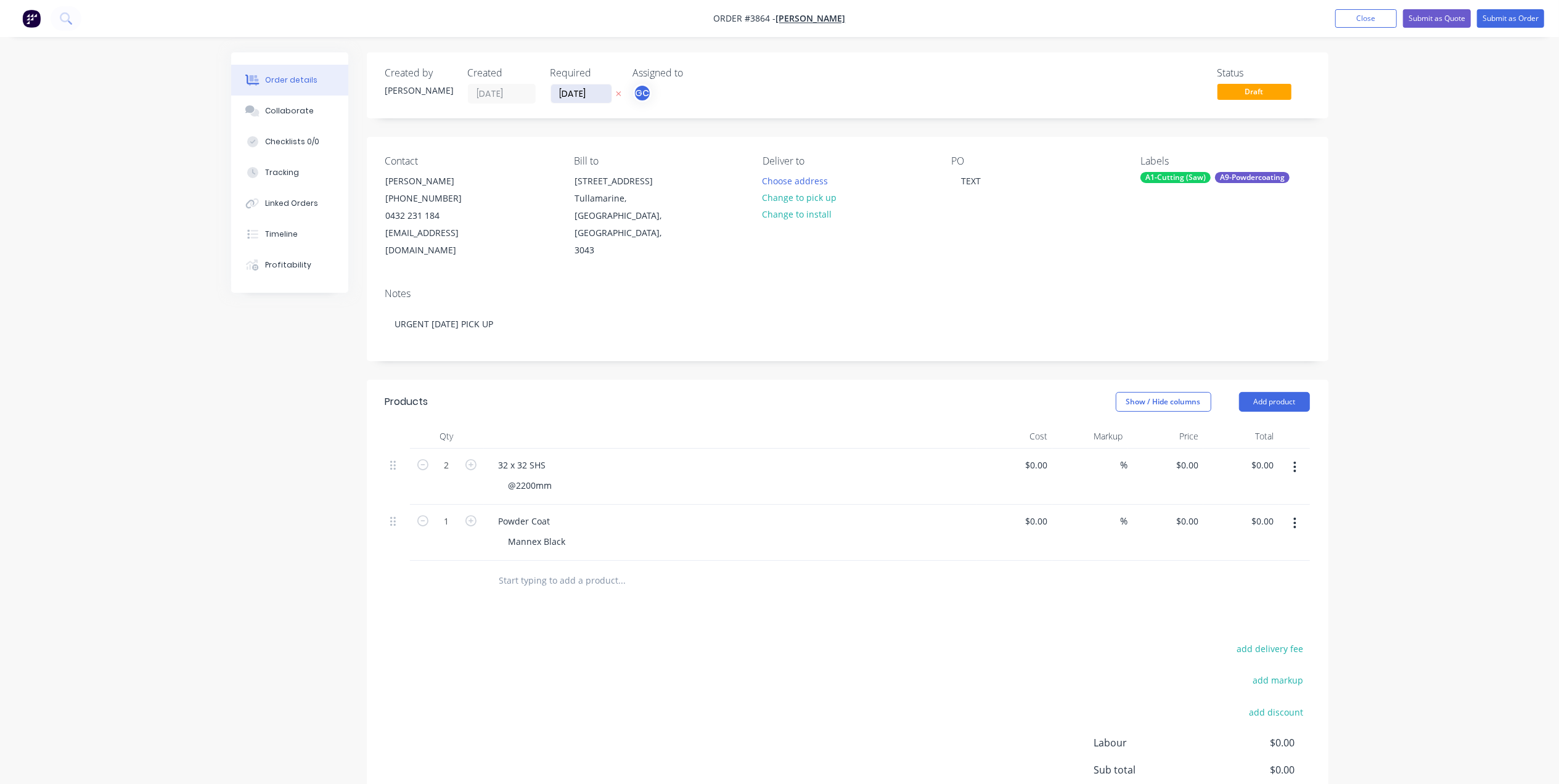
click at [569, 89] on input "[DATE]" at bounding box center [581, 93] width 60 height 18
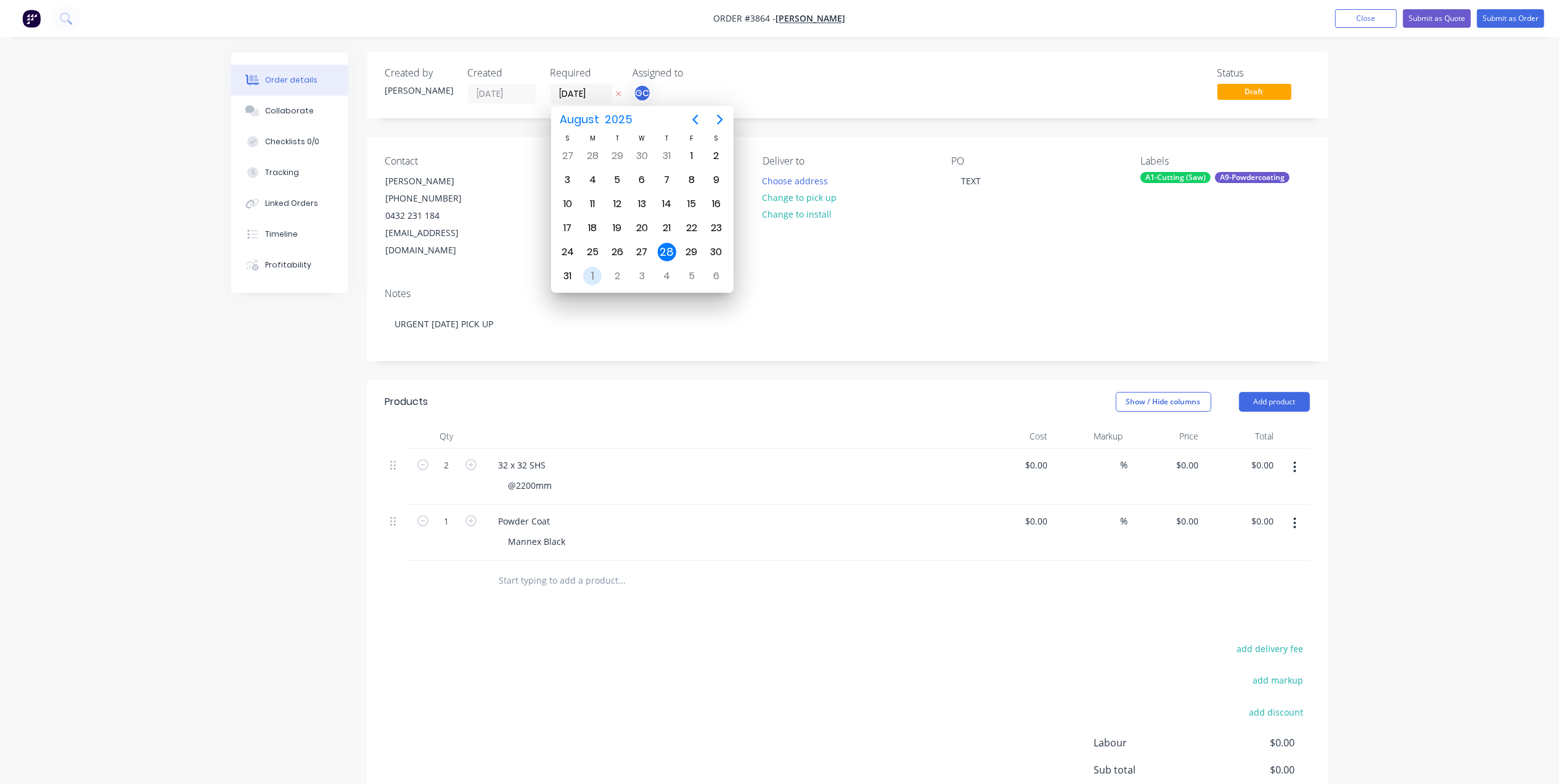
click at [593, 274] on div "1" at bounding box center [593, 276] width 18 height 18
type input "[DATE]"
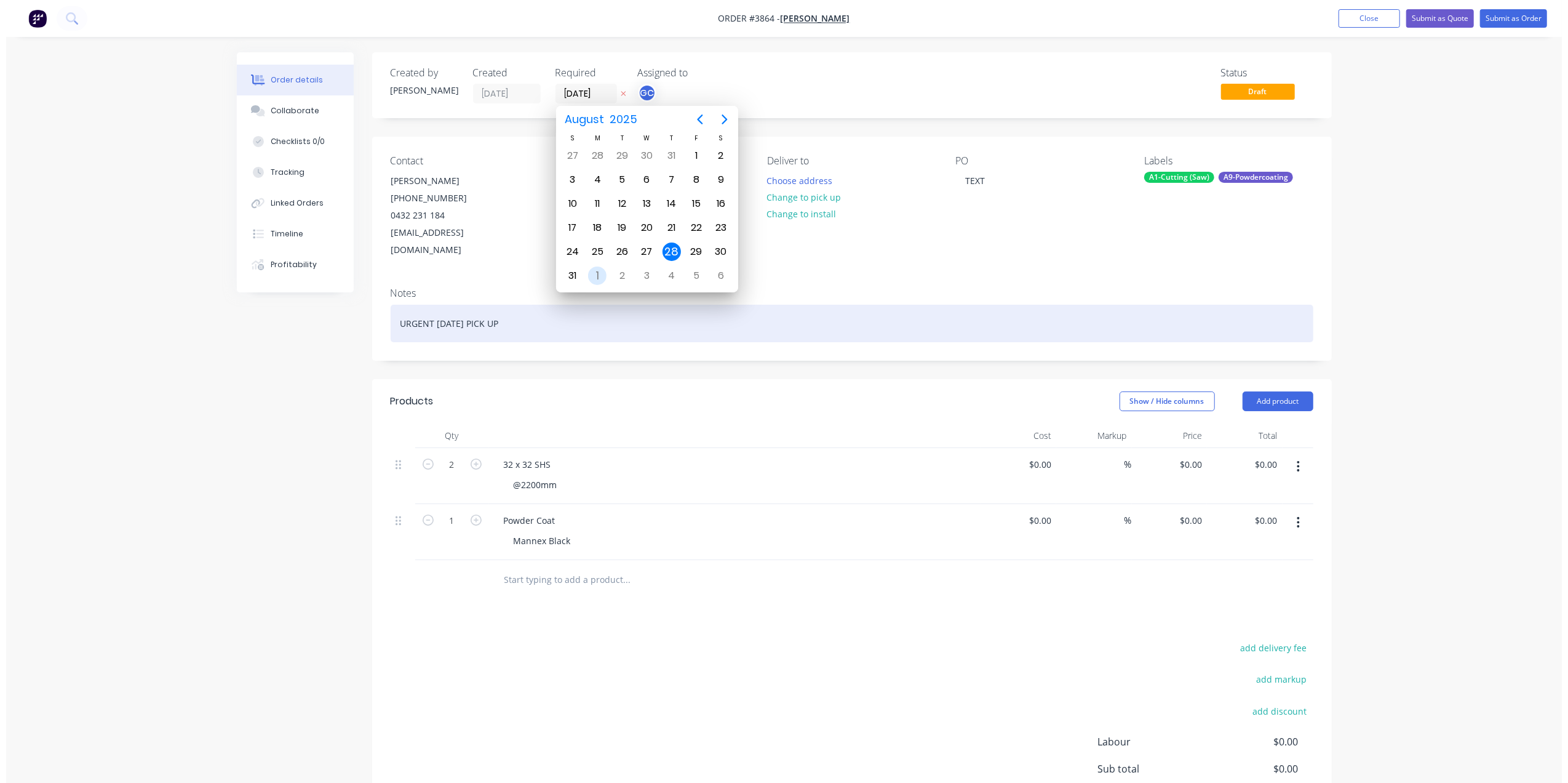
scroll to position [0, 0]
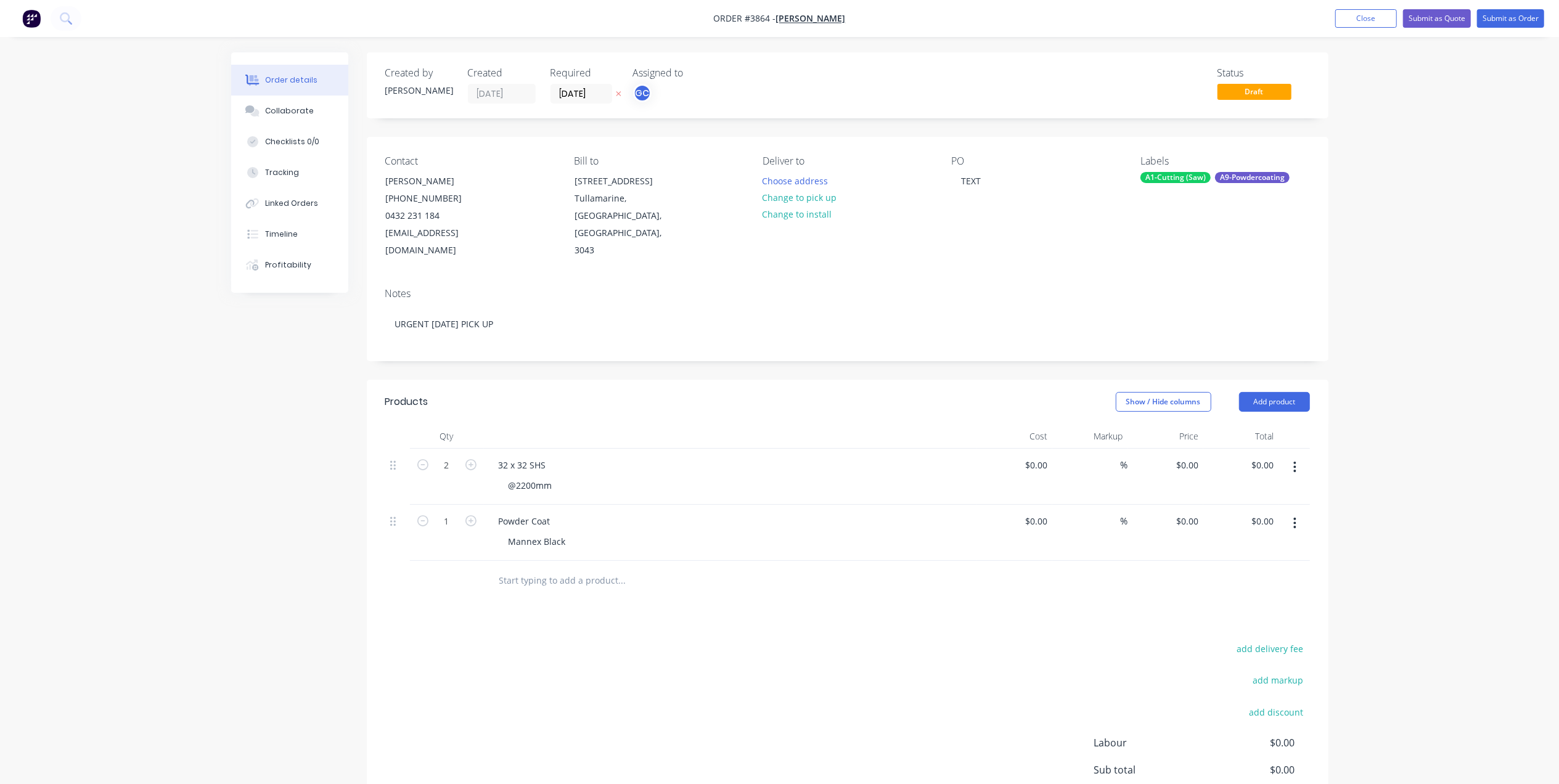
click at [918, 251] on div "Contact [PERSON_NAME] [PHONE_NUMBER] [EMAIL_ADDRESS][DOMAIN_NAME] Bill to [STRE…" at bounding box center [848, 207] width 962 height 141
click at [1500, 11] on button "Submit as Order" at bounding box center [1510, 18] width 68 height 18
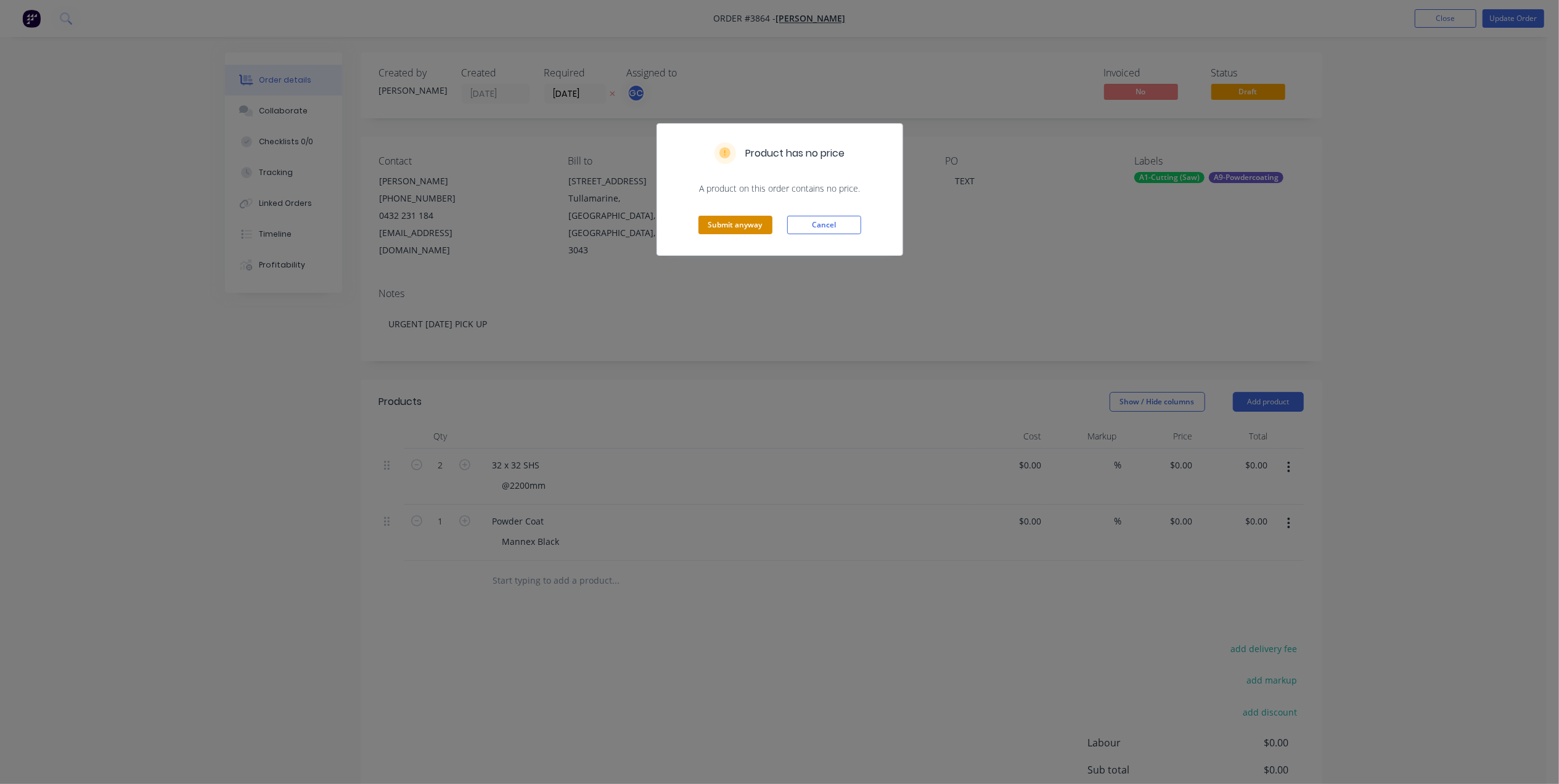
click at [728, 225] on button "Submit anyway" at bounding box center [735, 225] width 74 height 18
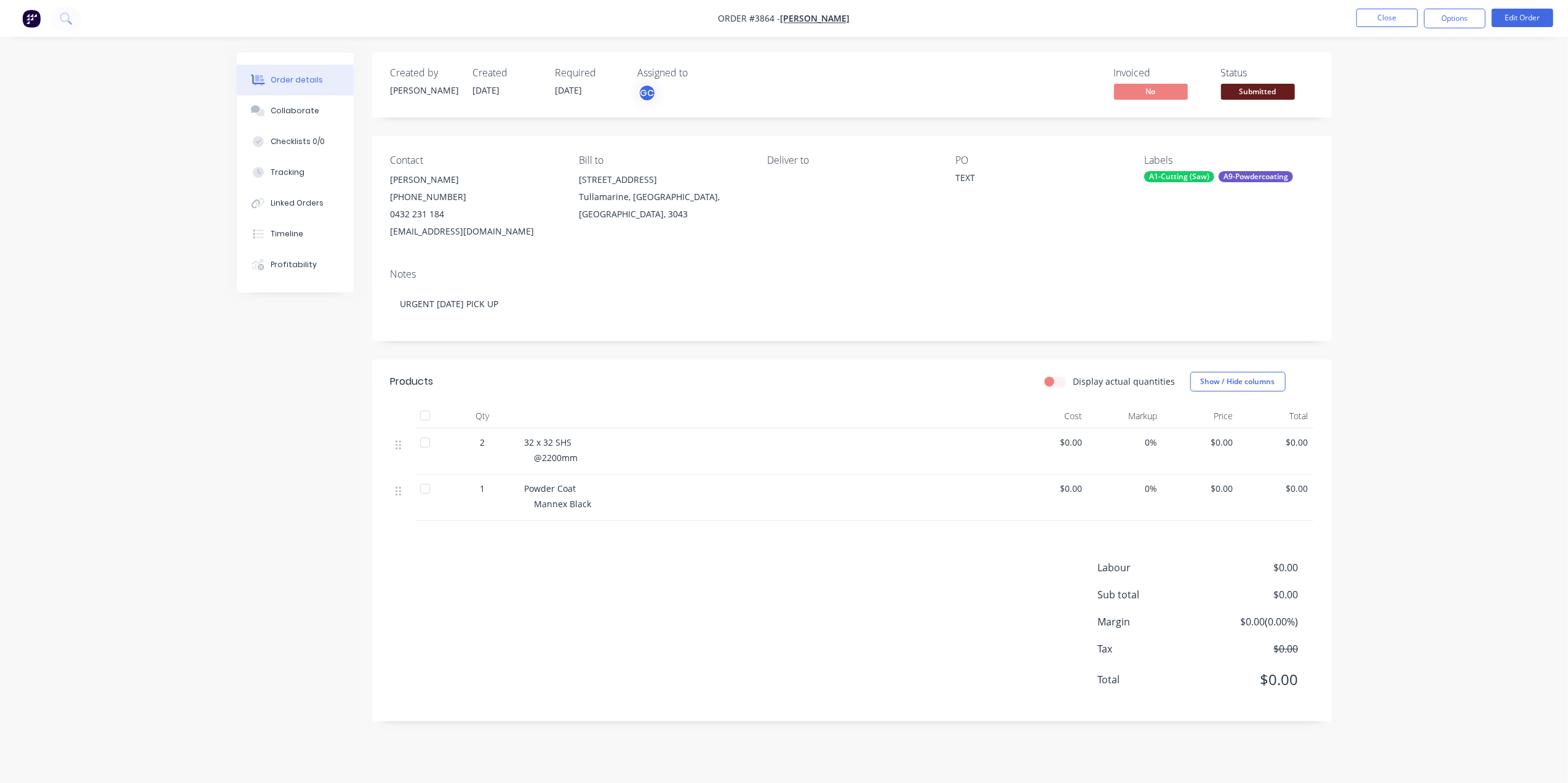
drag, startPoint x: 1248, startPoint y: 85, endPoint x: 1260, endPoint y: 102, distance: 20.8
click at [1249, 86] on span "Submitted" at bounding box center [1258, 91] width 74 height 16
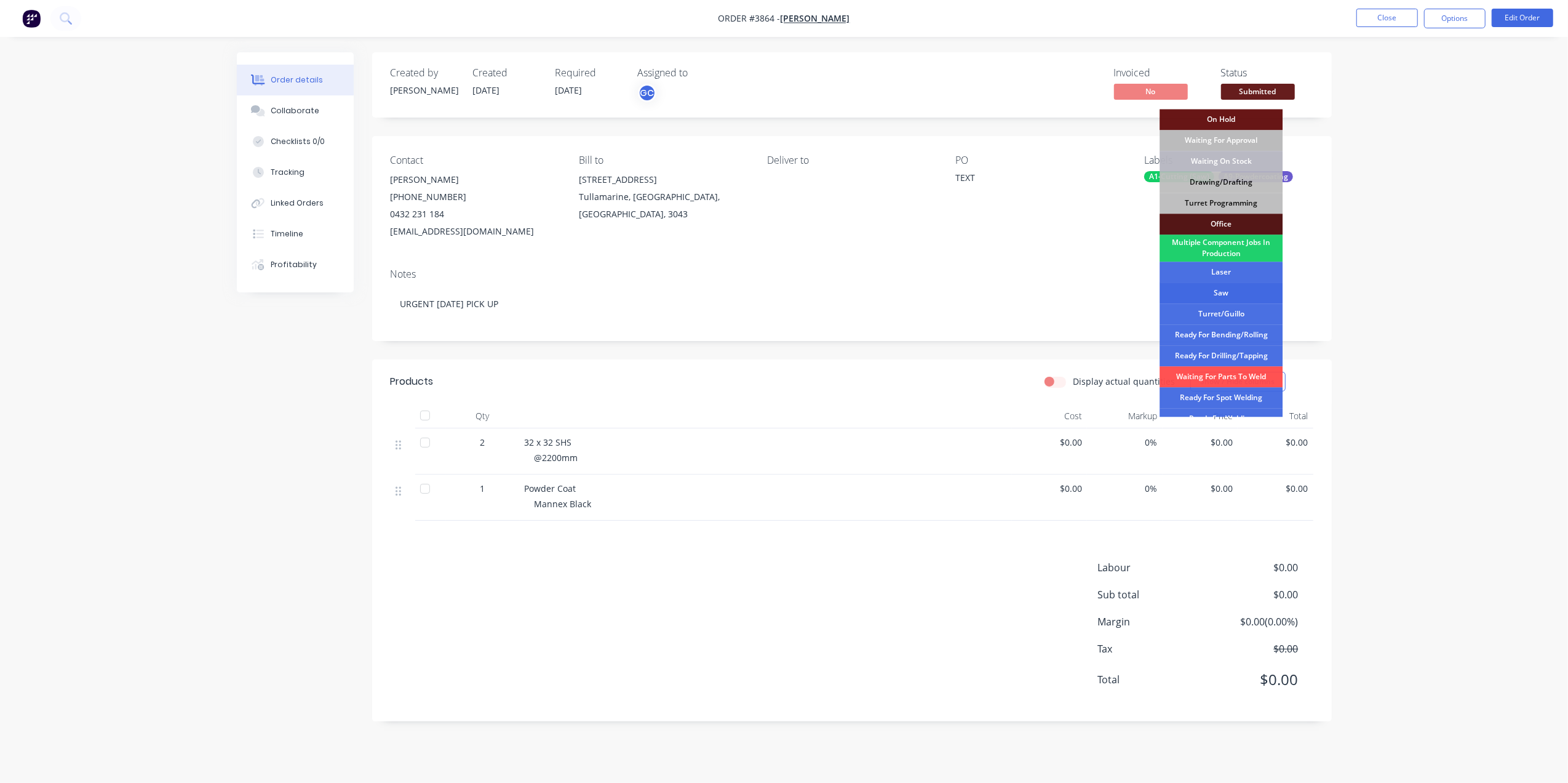
click at [1231, 289] on div "Saw" at bounding box center [1221, 293] width 123 height 21
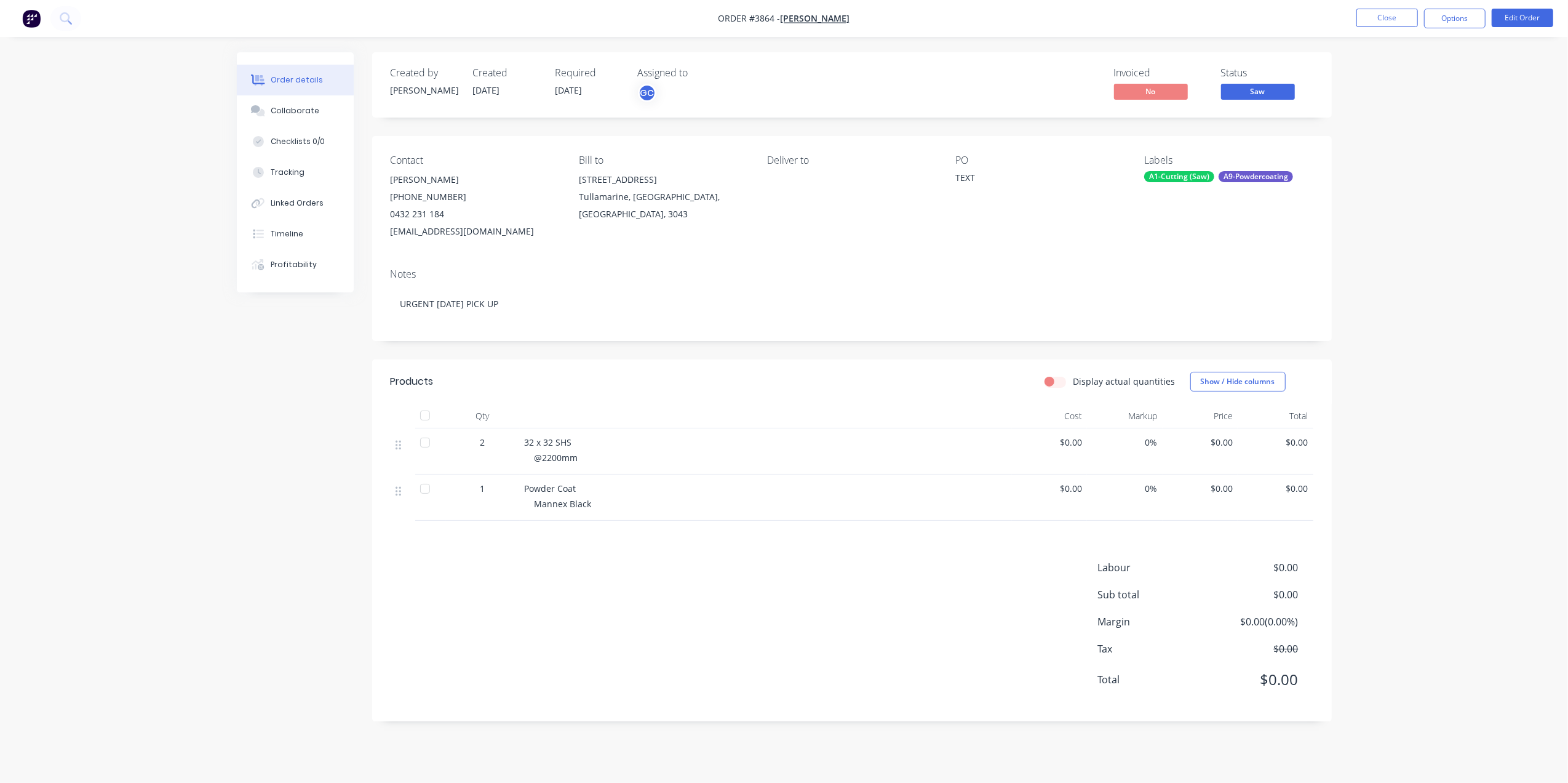
drag, startPoint x: 1435, startPoint y: 12, endPoint x: 1436, endPoint y: 33, distance: 21.0
click at [1436, 12] on button "Options" at bounding box center [1454, 18] width 62 height 19
click at [1389, 153] on div "Work Order" at bounding box center [1418, 148] width 114 height 18
click at [1394, 126] on div "Without pricing" at bounding box center [1418, 124] width 114 height 18
click at [1023, 38] on div "Order details Collaborate Checklists 0/0 Tracking Linked Orders Timeline Profit…" at bounding box center [784, 392] width 1568 height 783
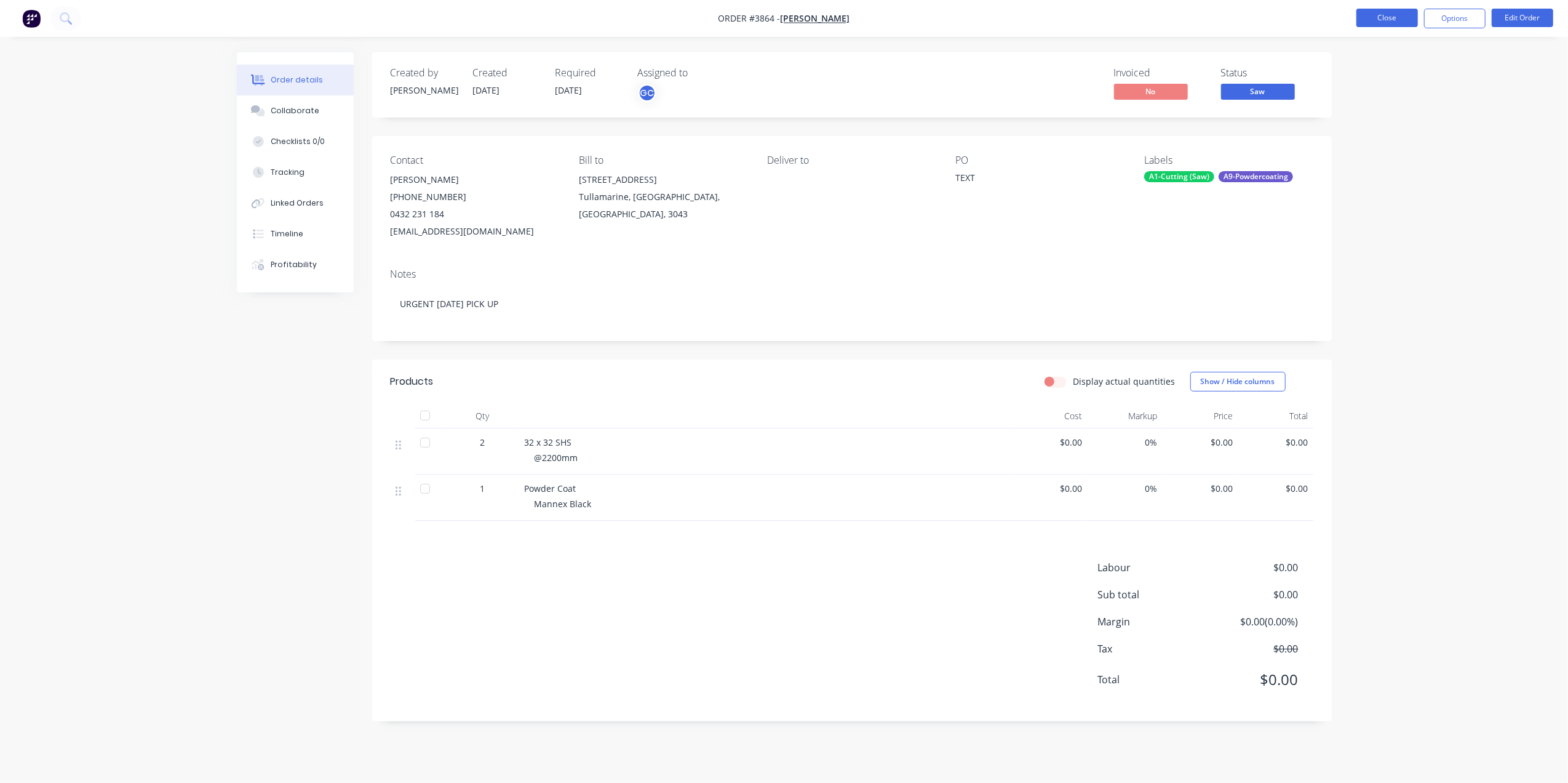
click at [1406, 13] on button "Close" at bounding box center [1387, 18] width 62 height 18
